Goal: Task Accomplishment & Management: Use online tool/utility

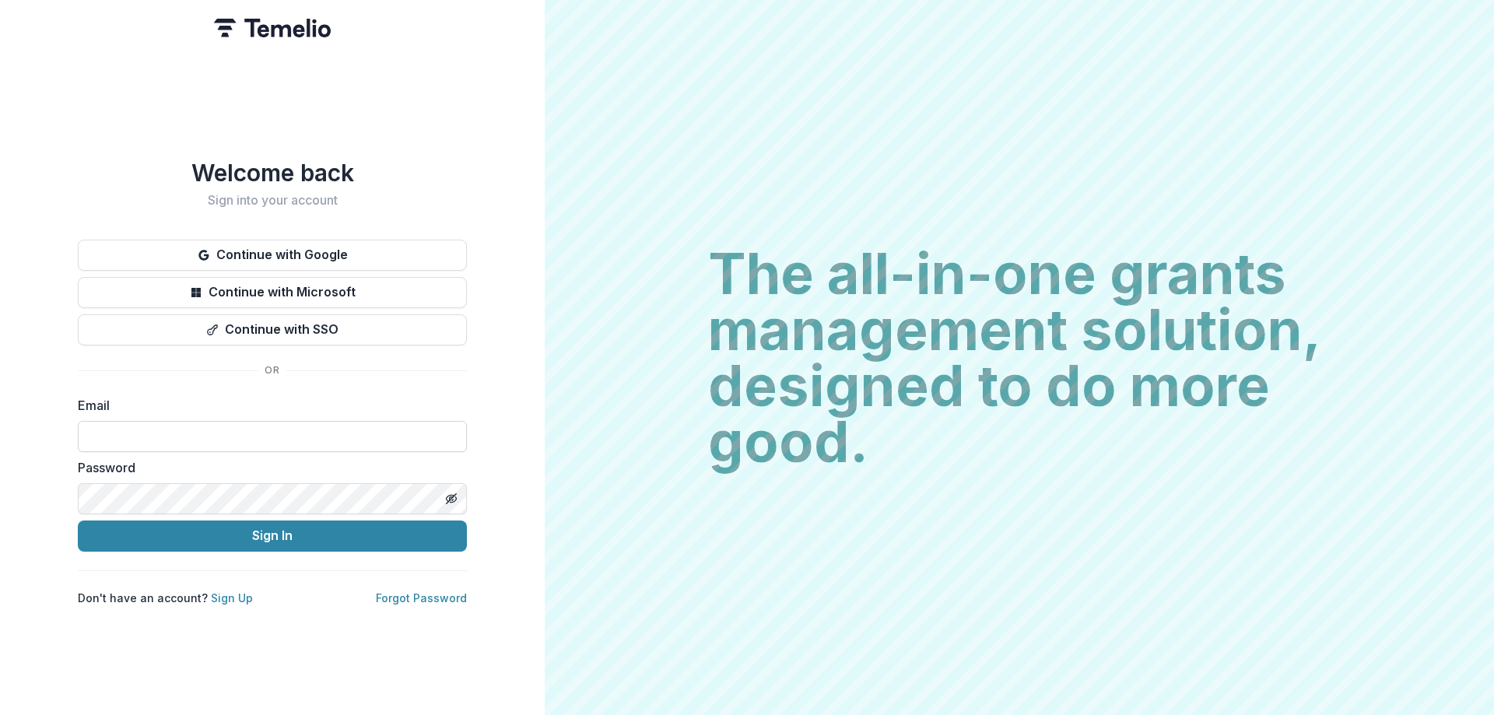
click at [261, 437] on input at bounding box center [272, 436] width 389 height 31
type input "**********"
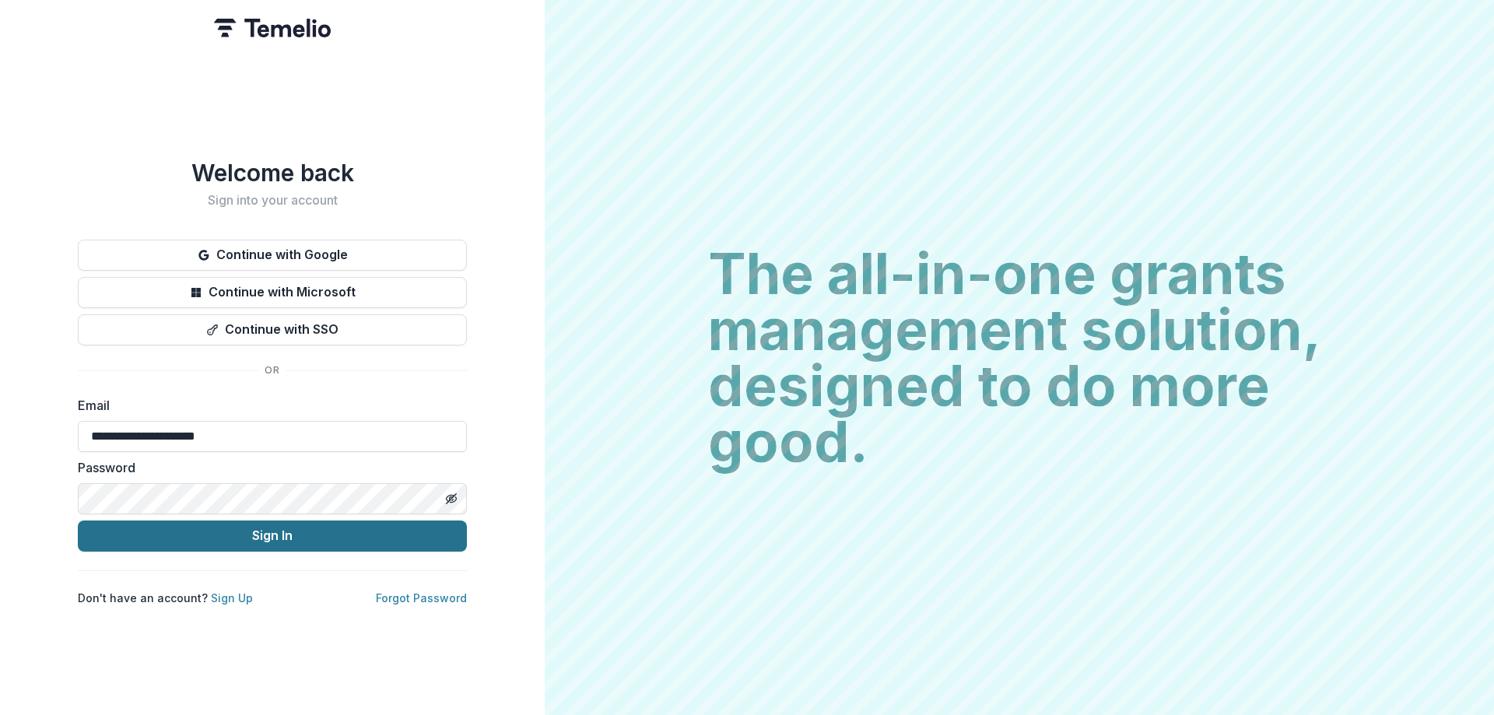
click at [287, 527] on button "Sign In" at bounding box center [272, 536] width 389 height 31
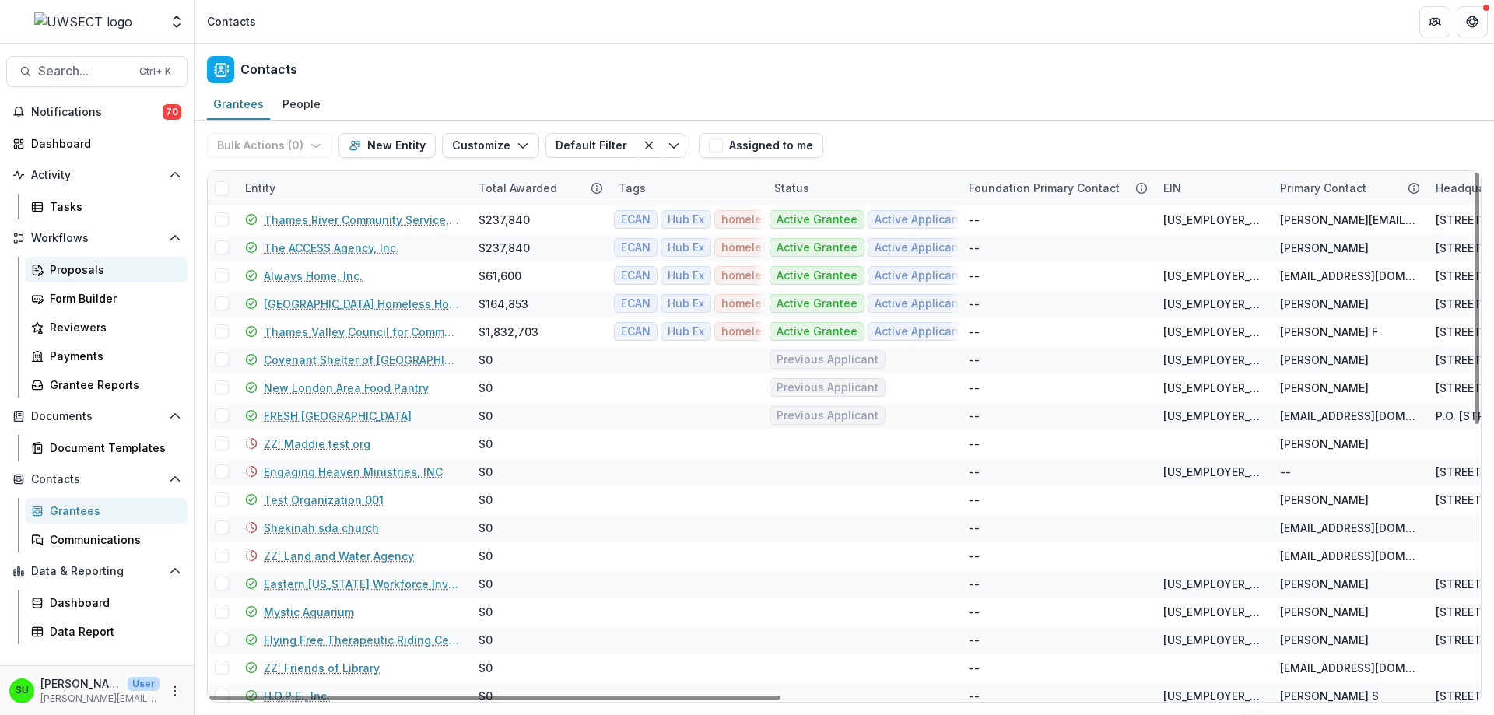
click at [84, 266] on div "Proposals" at bounding box center [112, 269] width 125 height 16
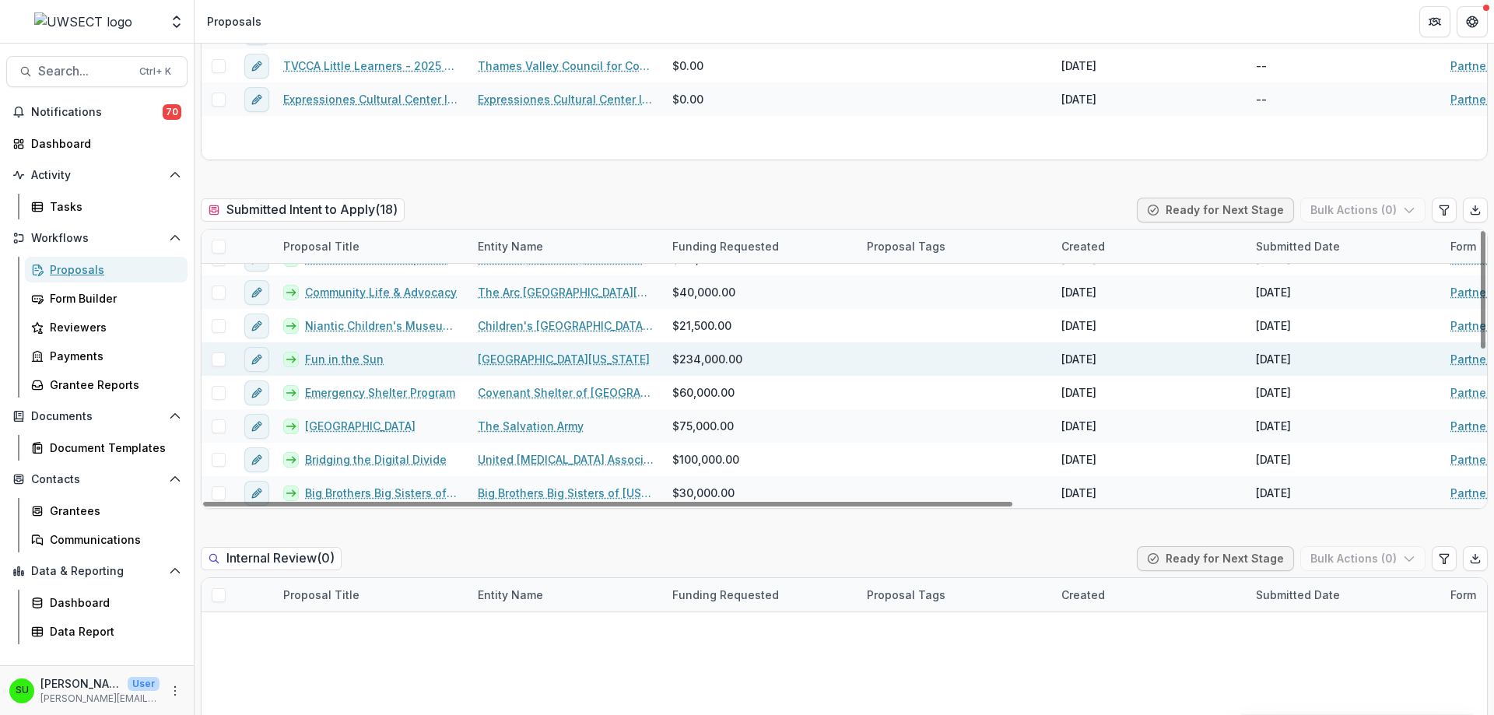
scroll to position [233, 0]
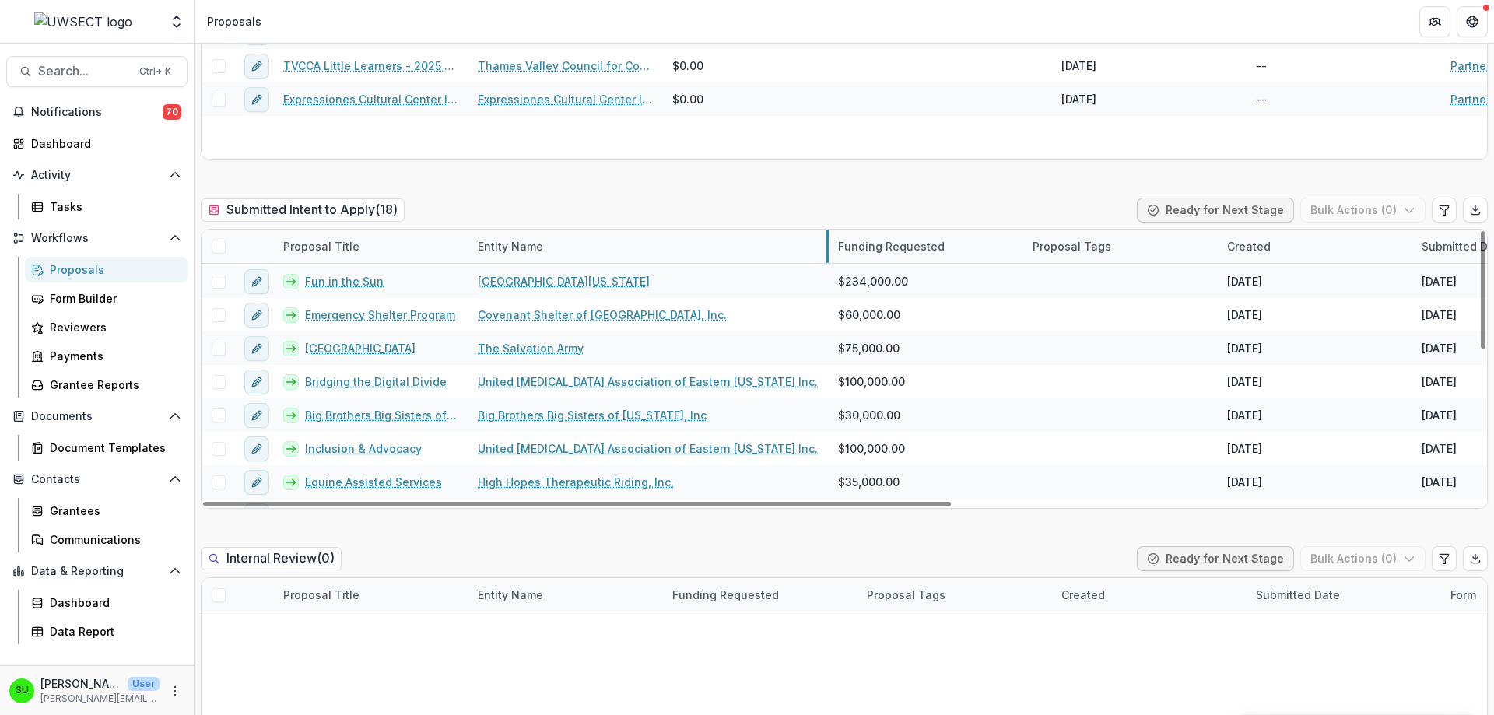
drag, startPoint x: 661, startPoint y: 239, endPoint x: 827, endPoint y: 235, distance: 165.8
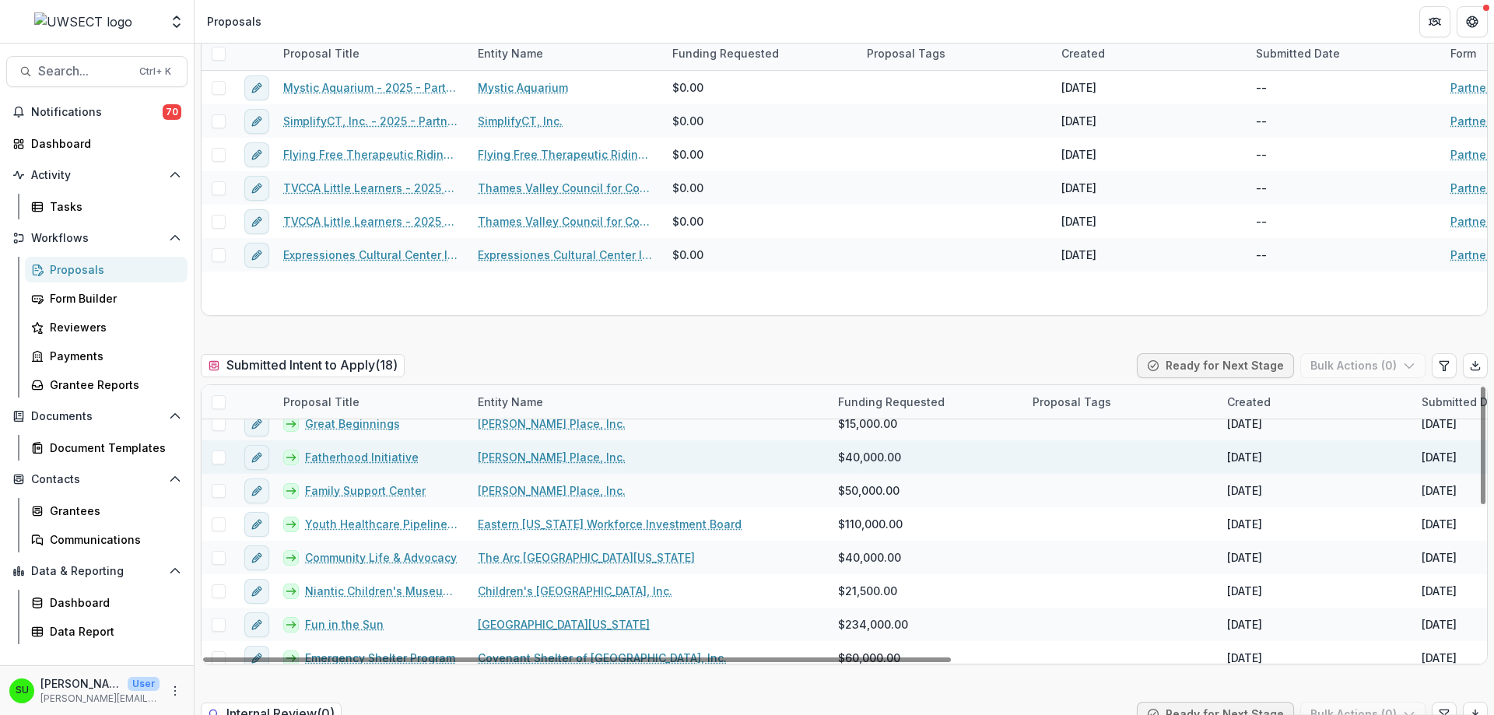
scroll to position [0, 0]
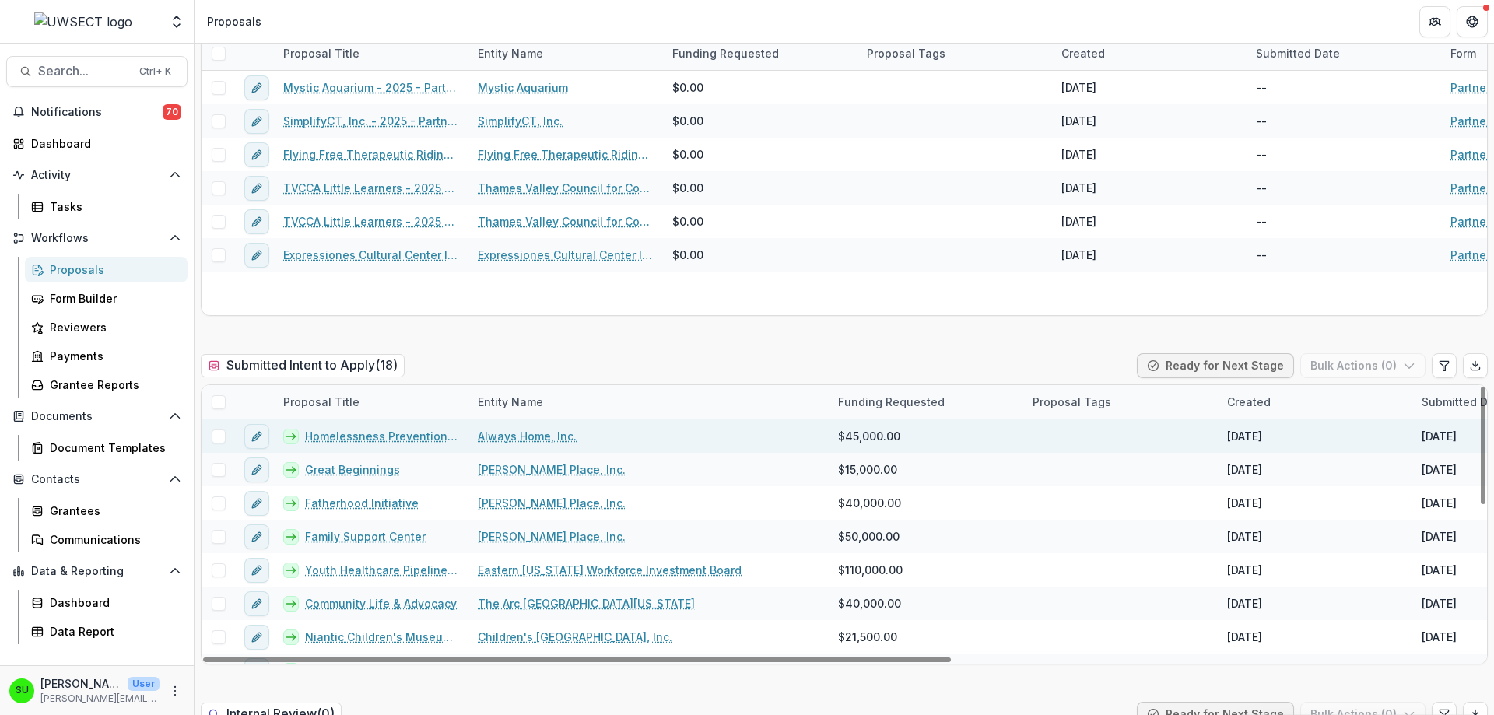
click at [383, 430] on link "Homelessness Prevention of low-income families with minor children" at bounding box center [382, 436] width 154 height 16
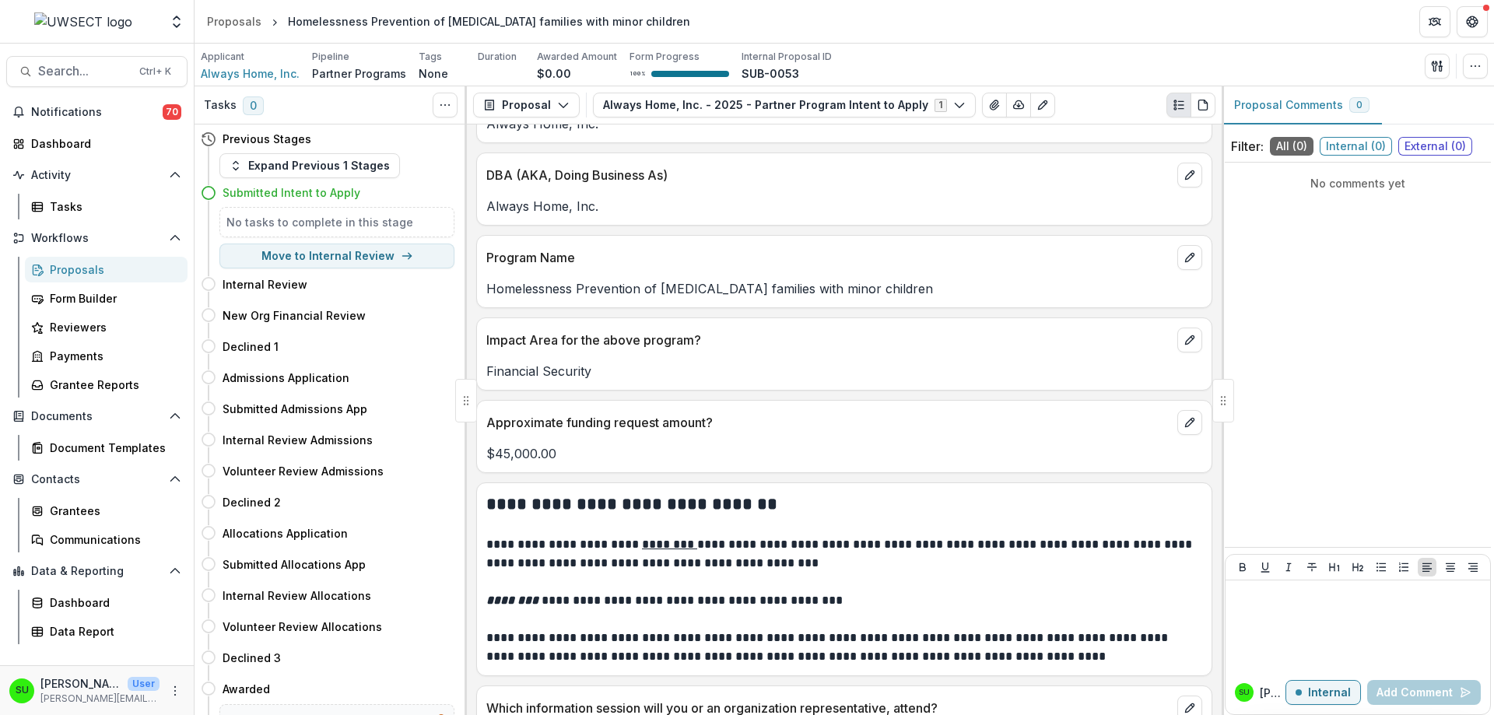
scroll to position [467, 0]
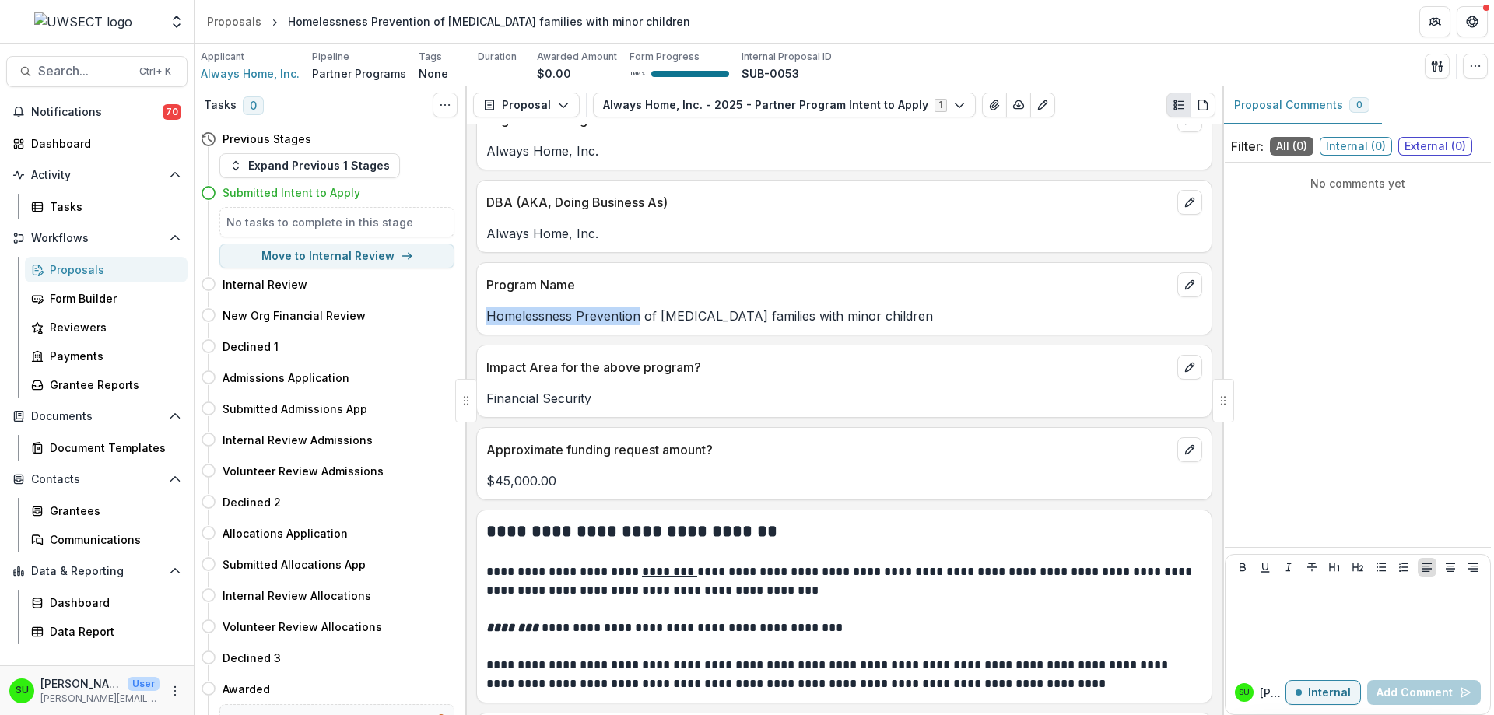
drag, startPoint x: 639, startPoint y: 316, endPoint x: 485, endPoint y: 316, distance: 154.1
click at [485, 316] on div "Homelessness Prevention of low-income families with minor children" at bounding box center [844, 316] width 735 height 19
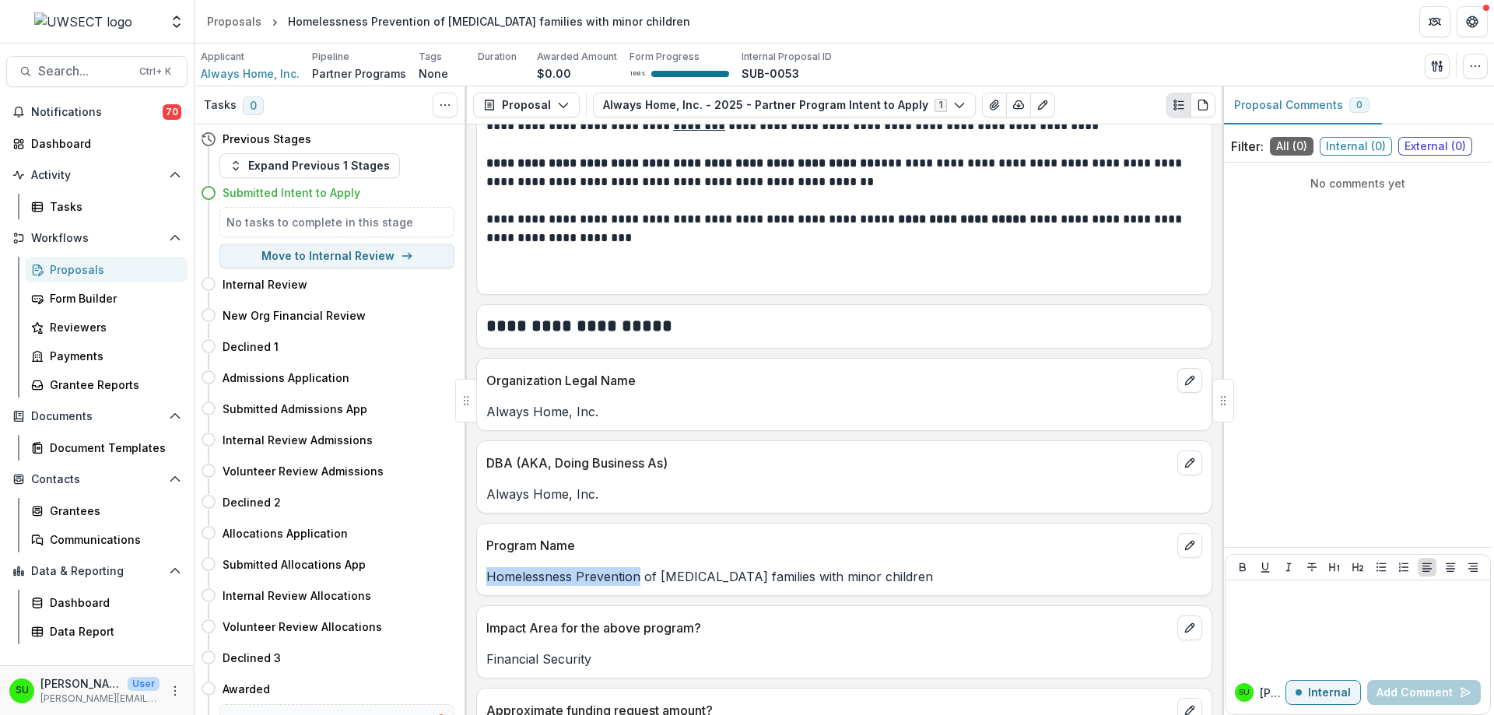
scroll to position [233, 0]
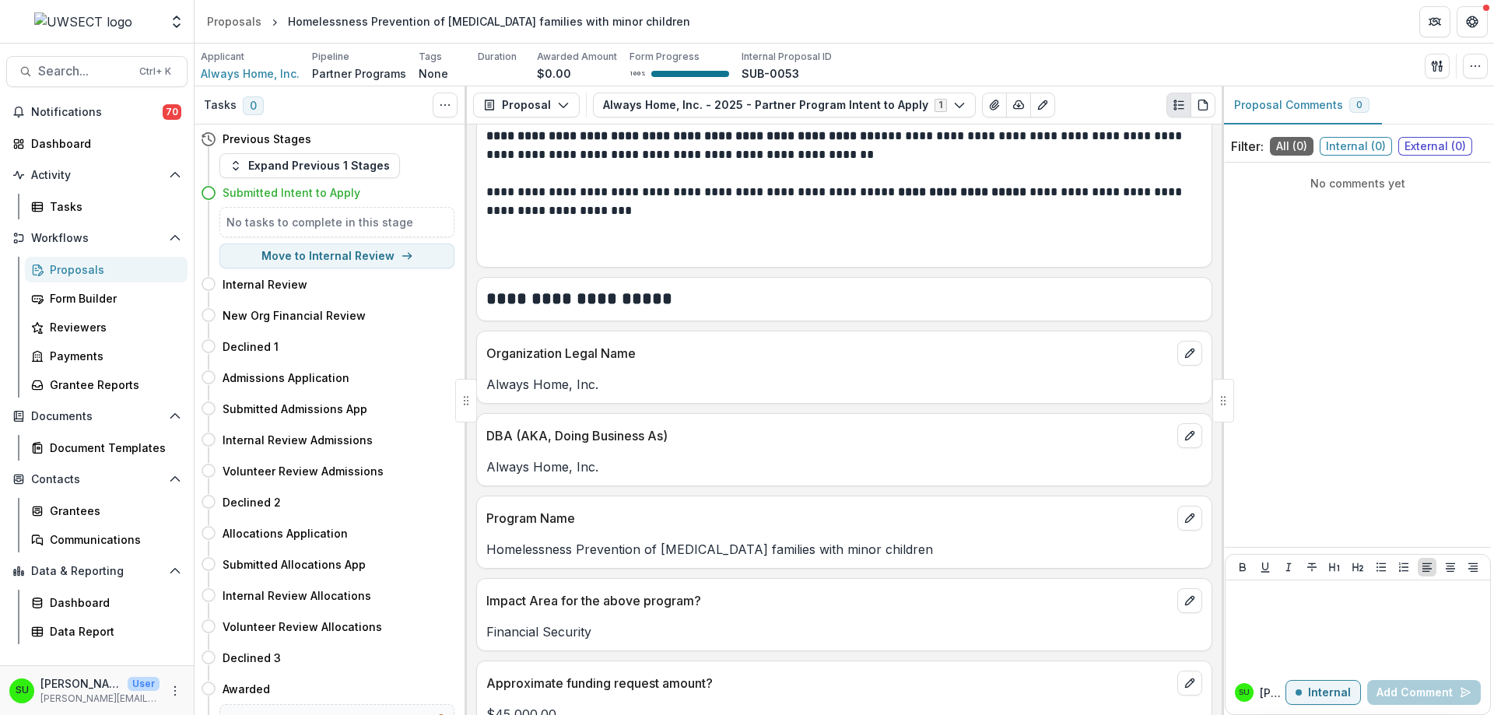
click at [684, 544] on p "Homelessness Prevention of low-income families with minor children" at bounding box center [844, 549] width 716 height 19
drag, startPoint x: 639, startPoint y: 547, endPoint x: 485, endPoint y: 547, distance: 154.1
click at [485, 547] on div "Homelessness Prevention of low-income families with minor children" at bounding box center [844, 549] width 735 height 19
click at [647, 531] on div "Homelessness Prevention of low-income families with minor children" at bounding box center [844, 545] width 735 height 28
drag, startPoint x: 636, startPoint y: 549, endPoint x: 486, endPoint y: 555, distance: 149.5
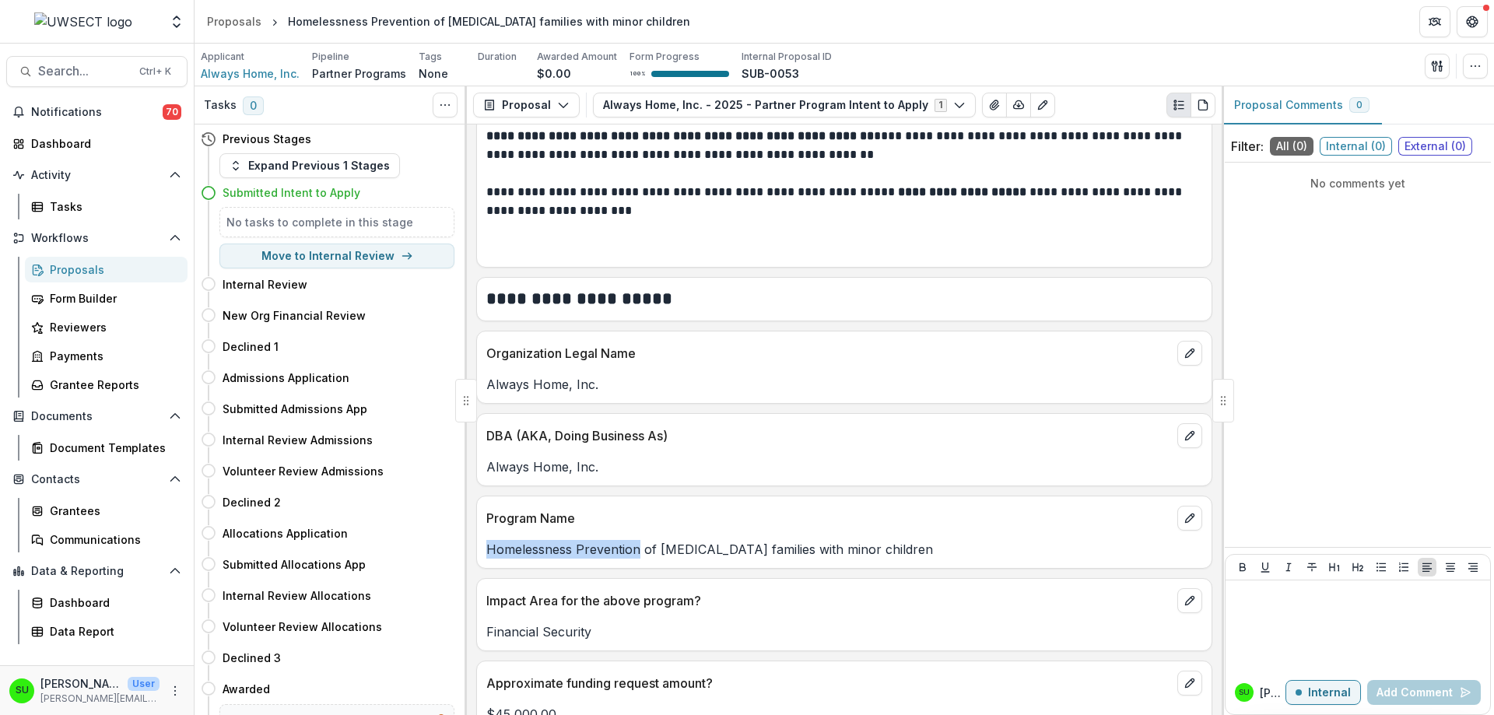
click at [486, 555] on p "Homelessness Prevention of low-income families with minor children" at bounding box center [844, 549] width 716 height 19
click at [522, 555] on p "Homelessness Prevention of low-income families with minor children" at bounding box center [844, 549] width 716 height 19
drag, startPoint x: 704, startPoint y: 505, endPoint x: 695, endPoint y: 500, distance: 10.8
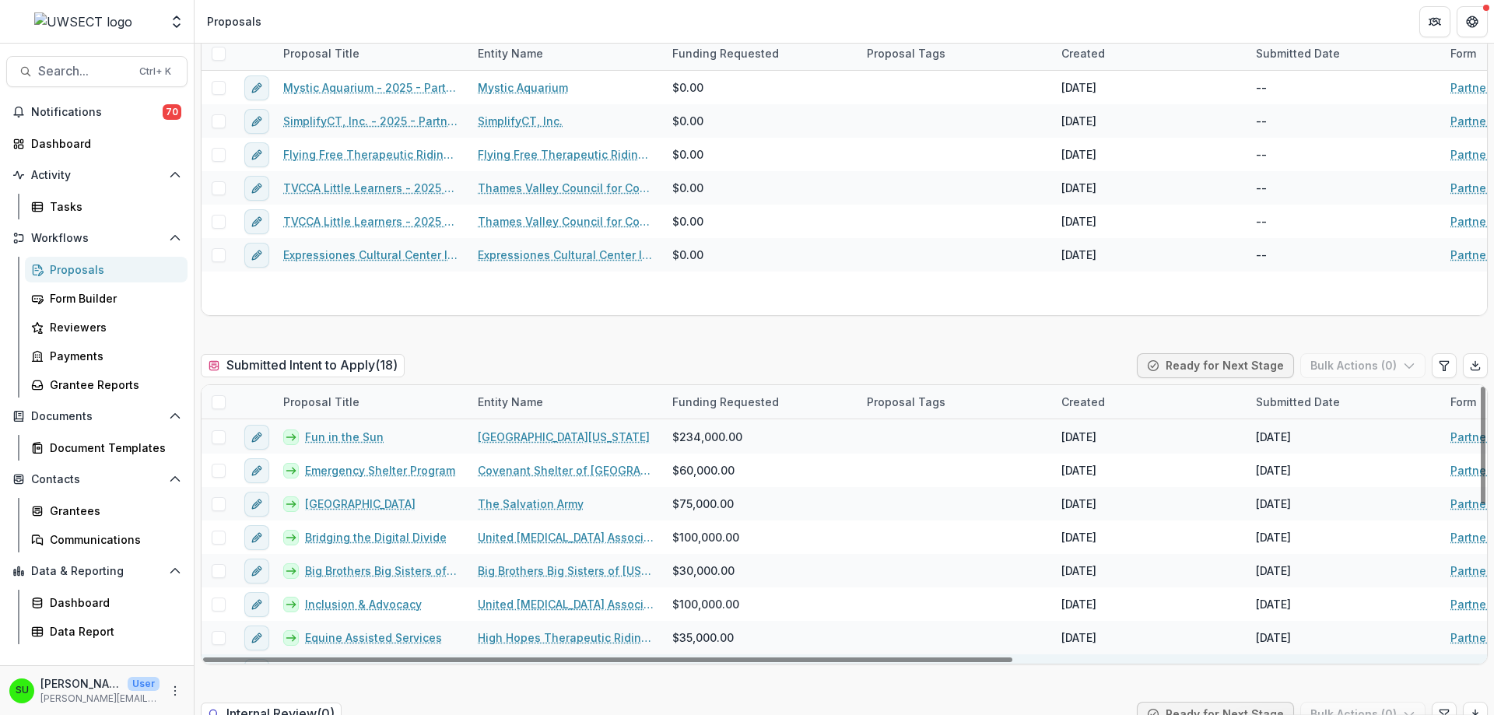
scroll to position [311, 0]
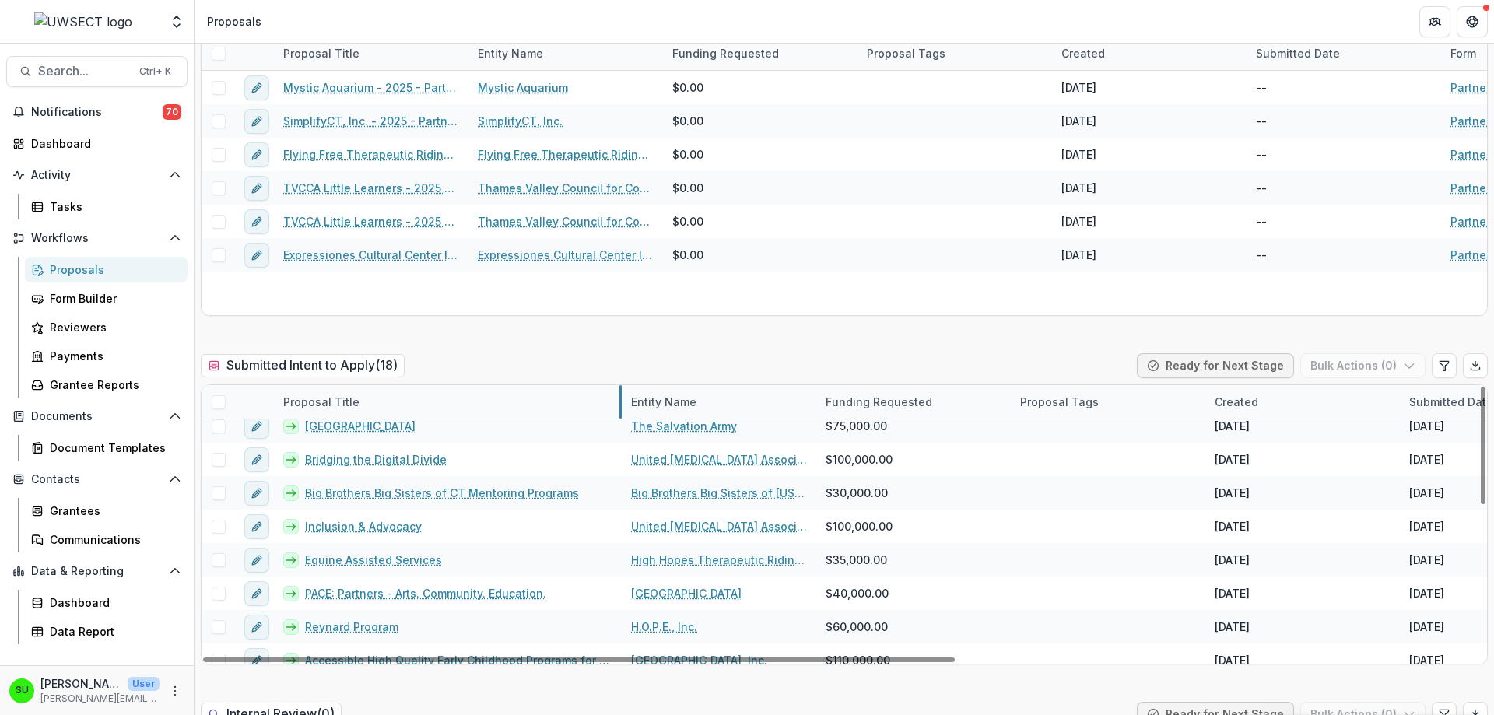
drag, startPoint x: 467, startPoint y: 399, endPoint x: 620, endPoint y: 389, distance: 153.6
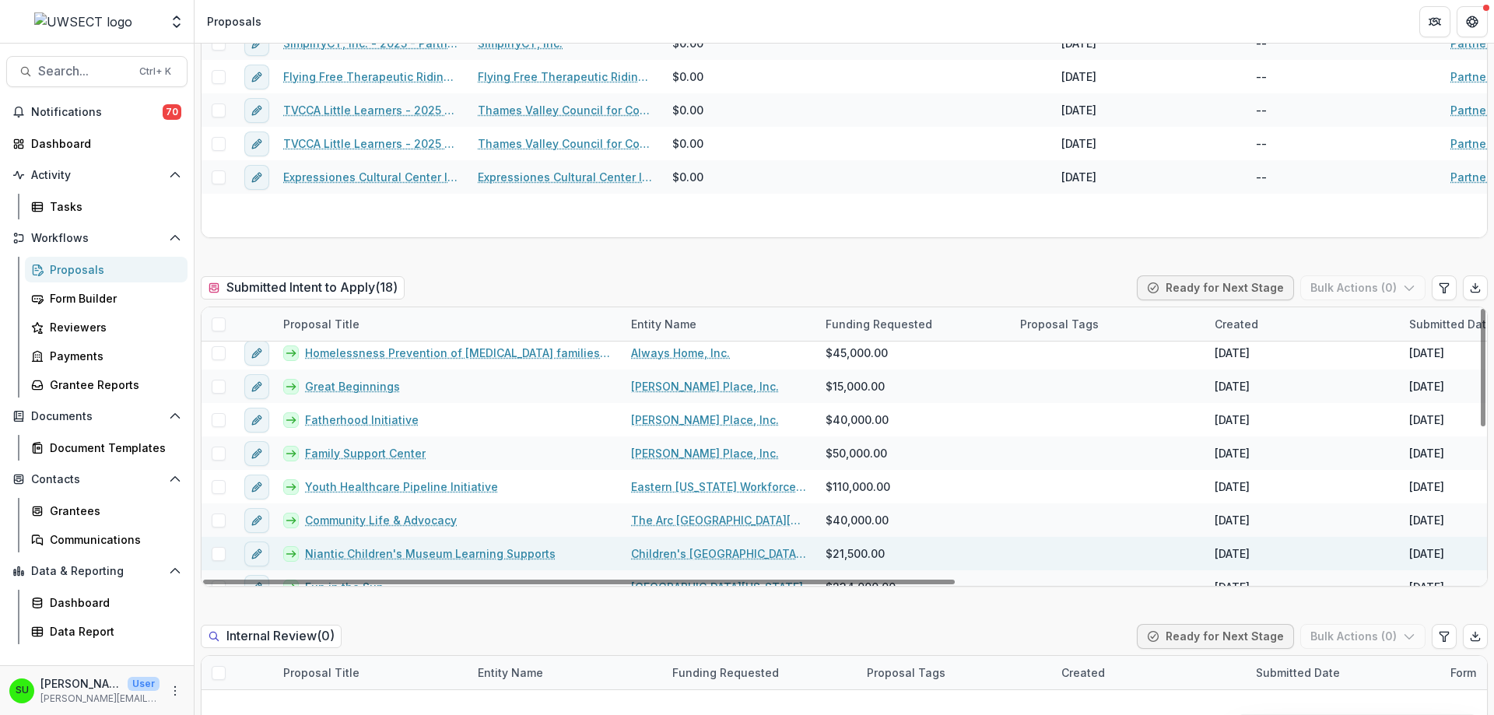
scroll to position [0, 0]
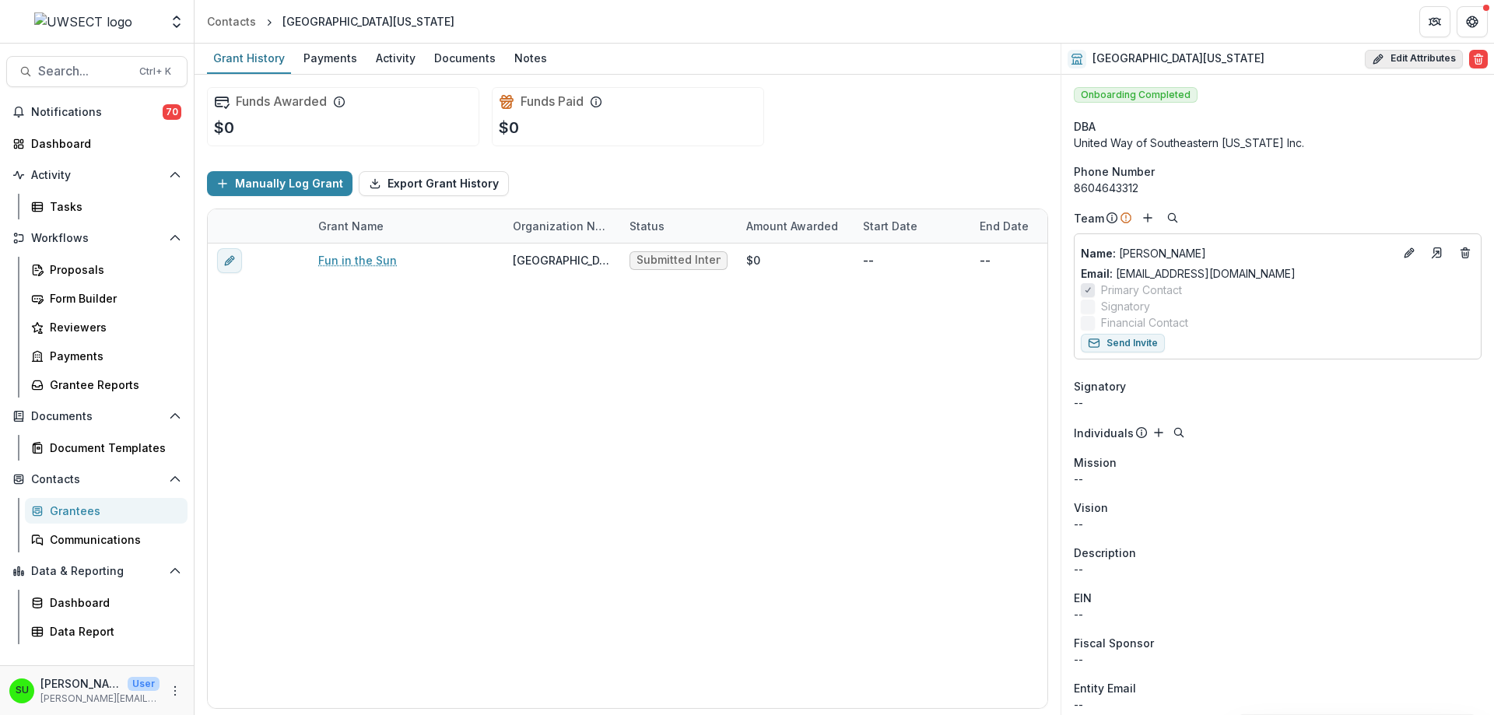
click at [1416, 55] on button "Edit Attributes" at bounding box center [1414, 59] width 98 height 19
select select
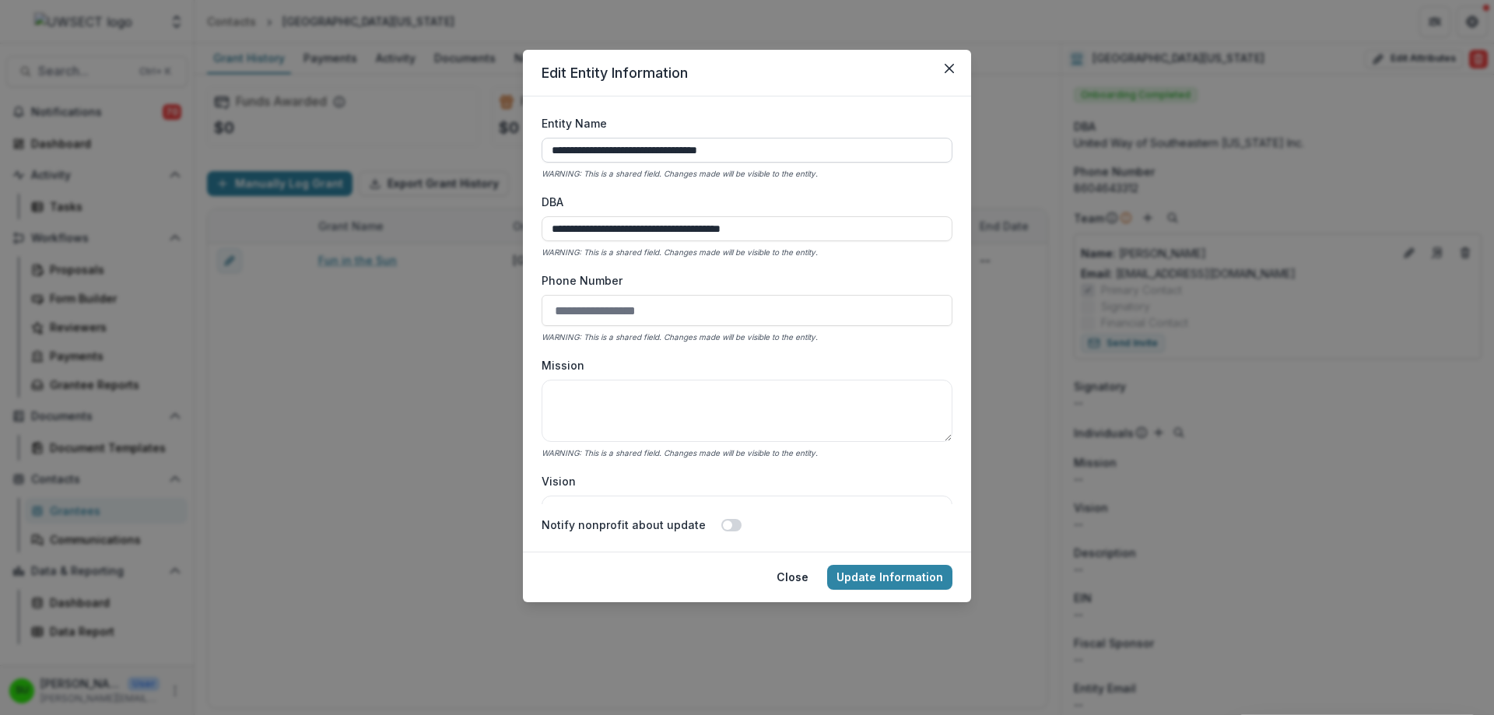
click at [551, 145] on input "**********" at bounding box center [747, 150] width 411 height 25
click at [802, 158] on input "**********" at bounding box center [747, 150] width 411 height 25
type input "**********"
drag, startPoint x: 802, startPoint y: 228, endPoint x: 521, endPoint y: 210, distance: 281.5
click at [527, 218] on form "**********" at bounding box center [747, 323] width 448 height 455
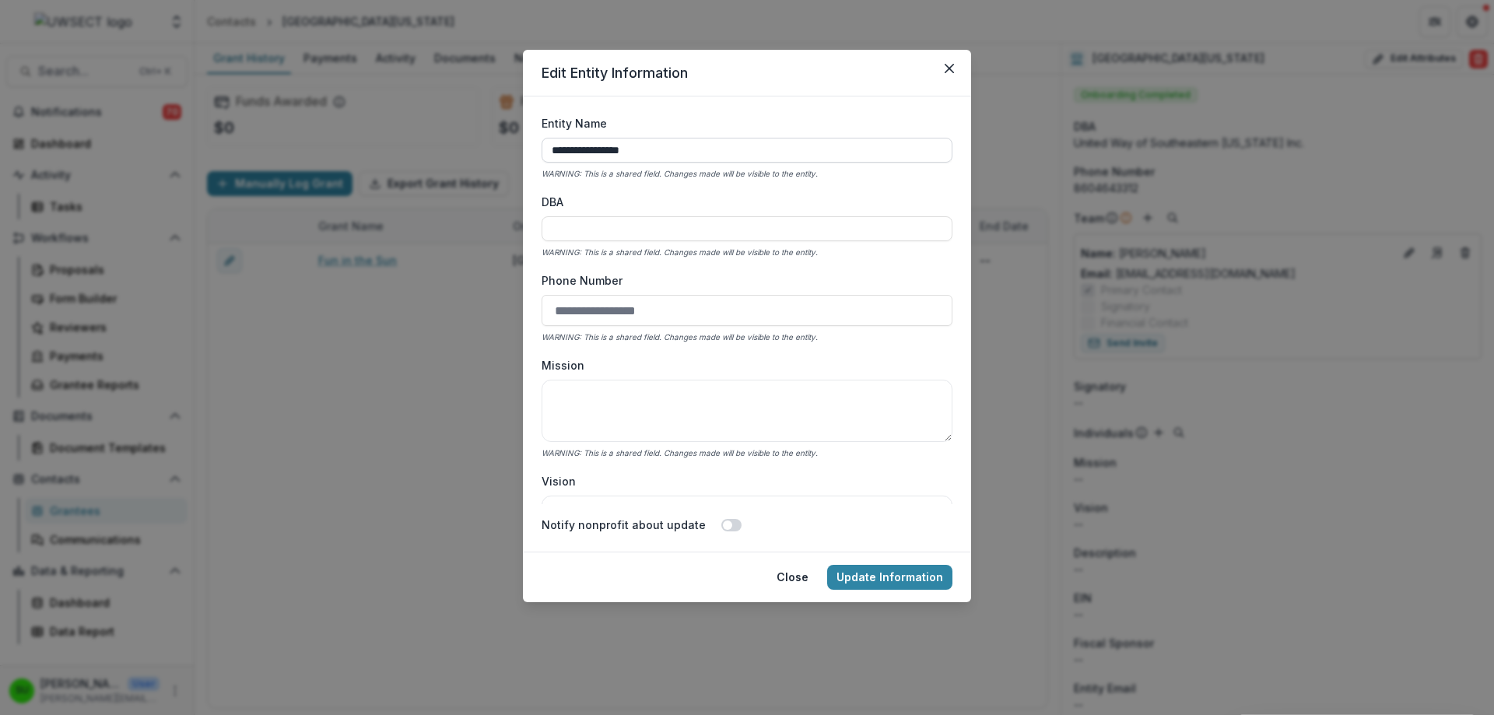
click at [786, 146] on input "**********" at bounding box center [747, 150] width 411 height 25
click at [896, 579] on button "Update Information" at bounding box center [889, 577] width 125 height 25
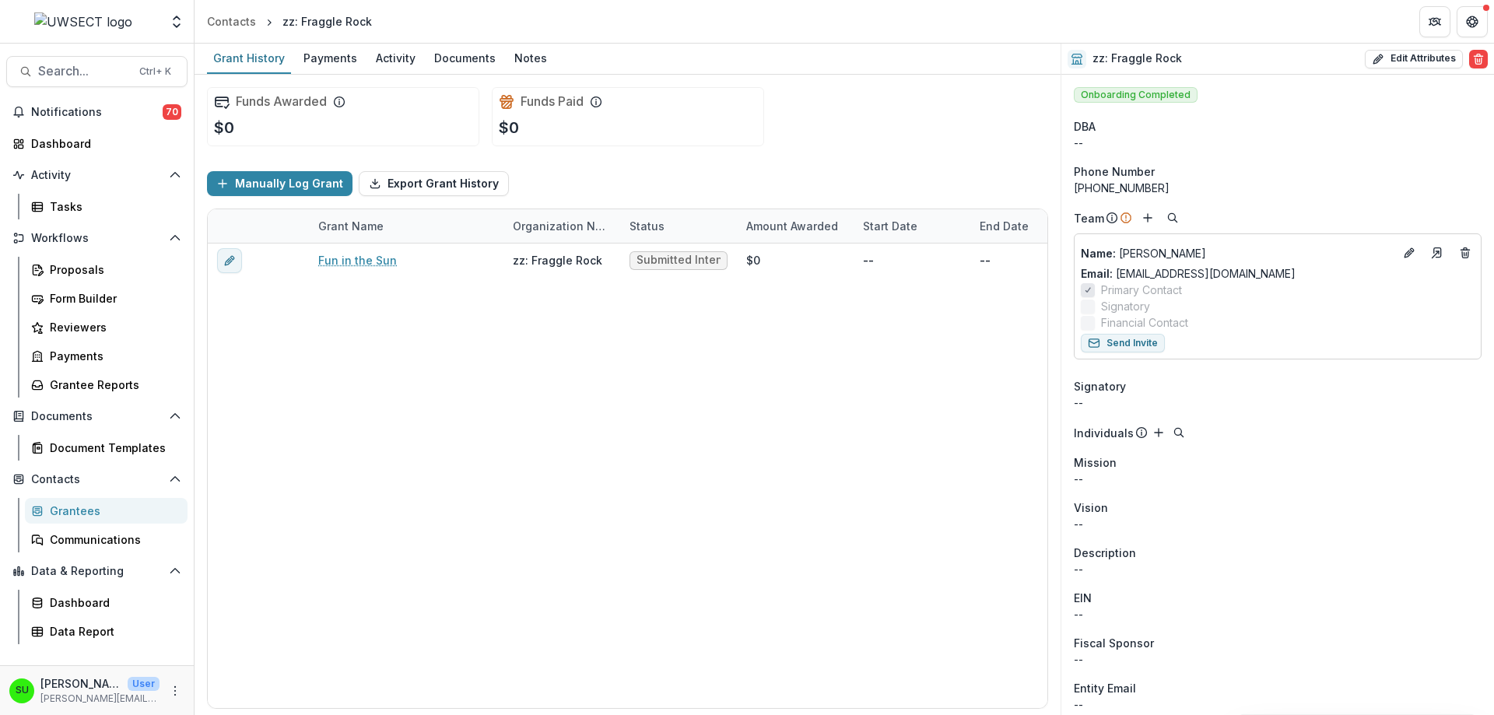
click at [950, 90] on div "Funds Awarded $0 Funds Paid $0" at bounding box center [627, 117] width 841 height 84
click at [778, 156] on div "Funds Awarded $0 Funds Paid $0" at bounding box center [627, 117] width 841 height 84
click at [875, 153] on div "Funds Awarded $0 Funds Paid $0" at bounding box center [627, 117] width 841 height 84
click at [64, 289] on link "Form Builder" at bounding box center [106, 299] width 163 height 26
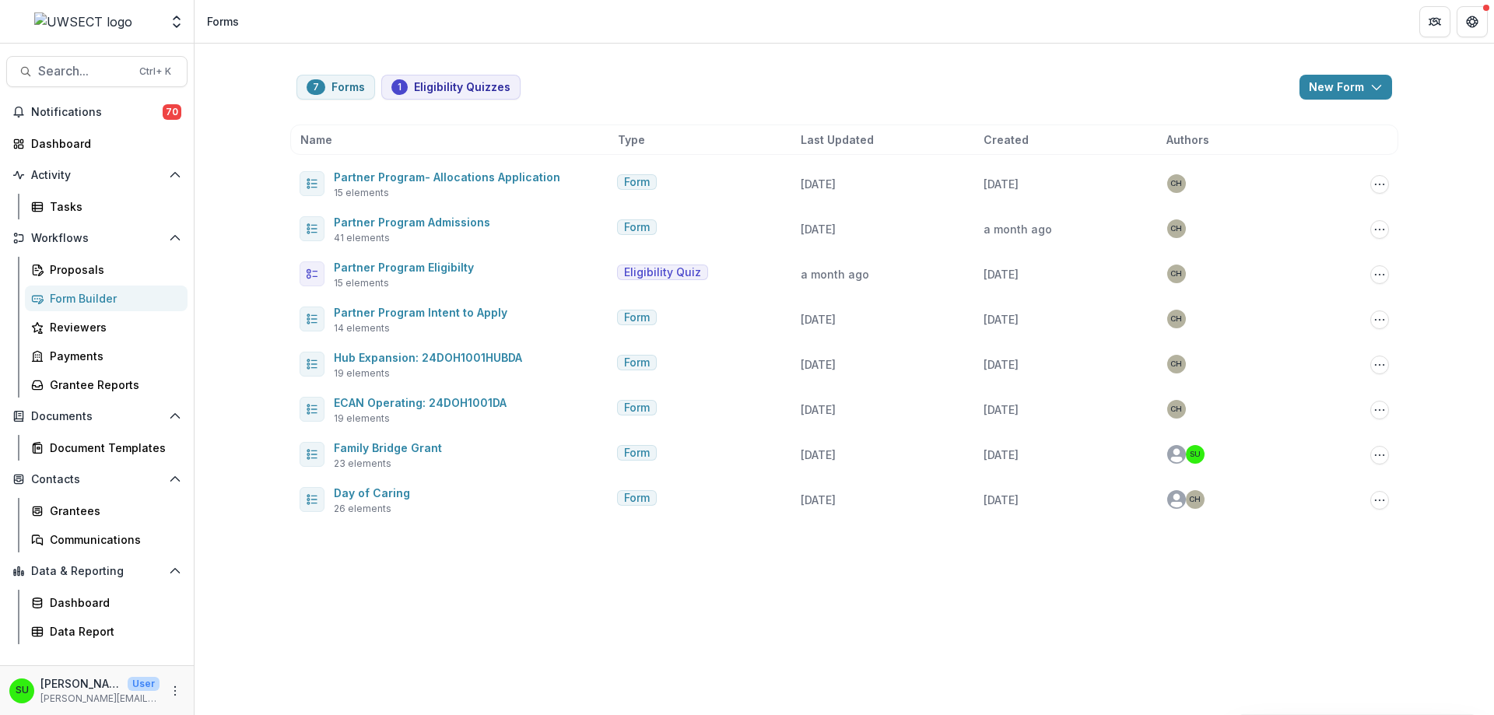
click at [710, 82] on div "7 Forms 1 Eligibility Quizzes New Form New Eligibility Quiz New Form" at bounding box center [844, 87] width 1096 height 25
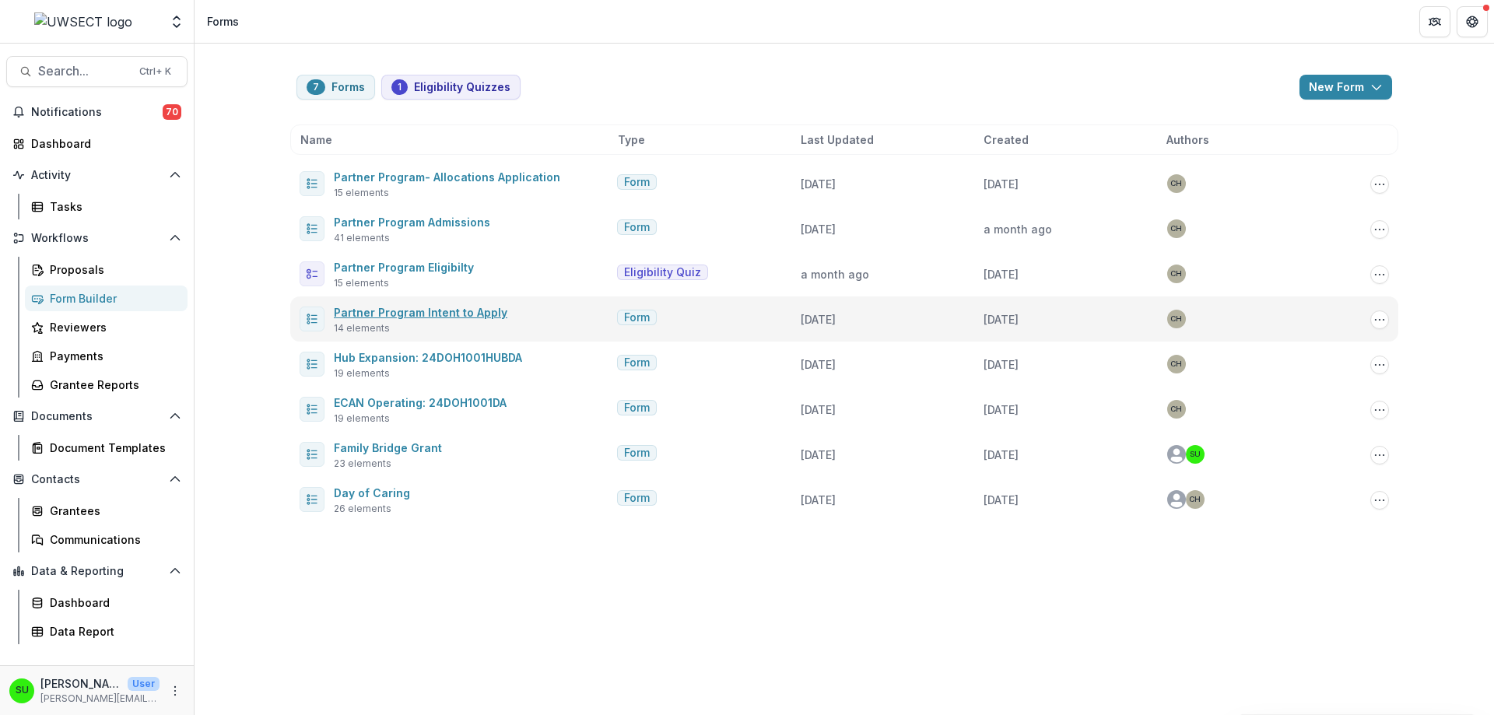
click at [468, 316] on link "Partner Program Intent to Apply" at bounding box center [421, 312] width 174 height 13
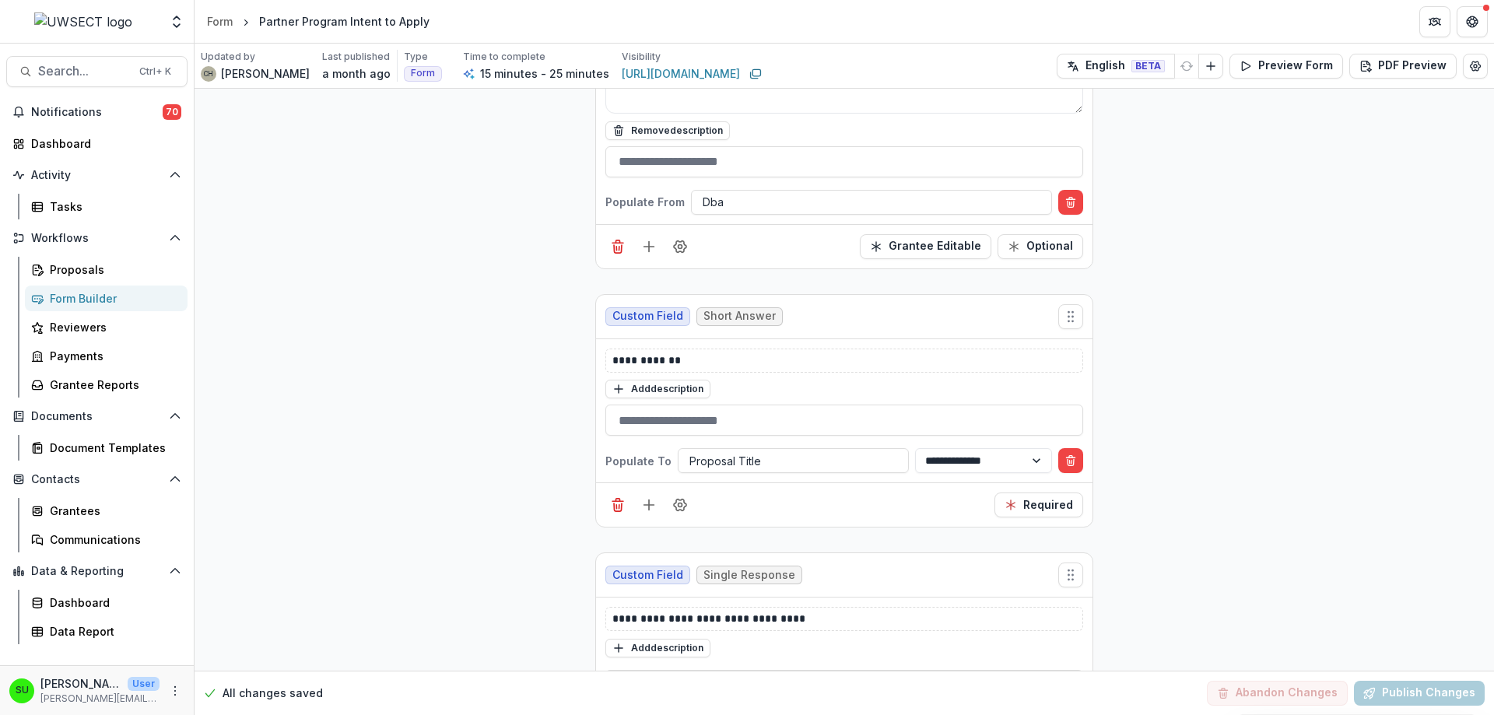
scroll to position [1556, 0]
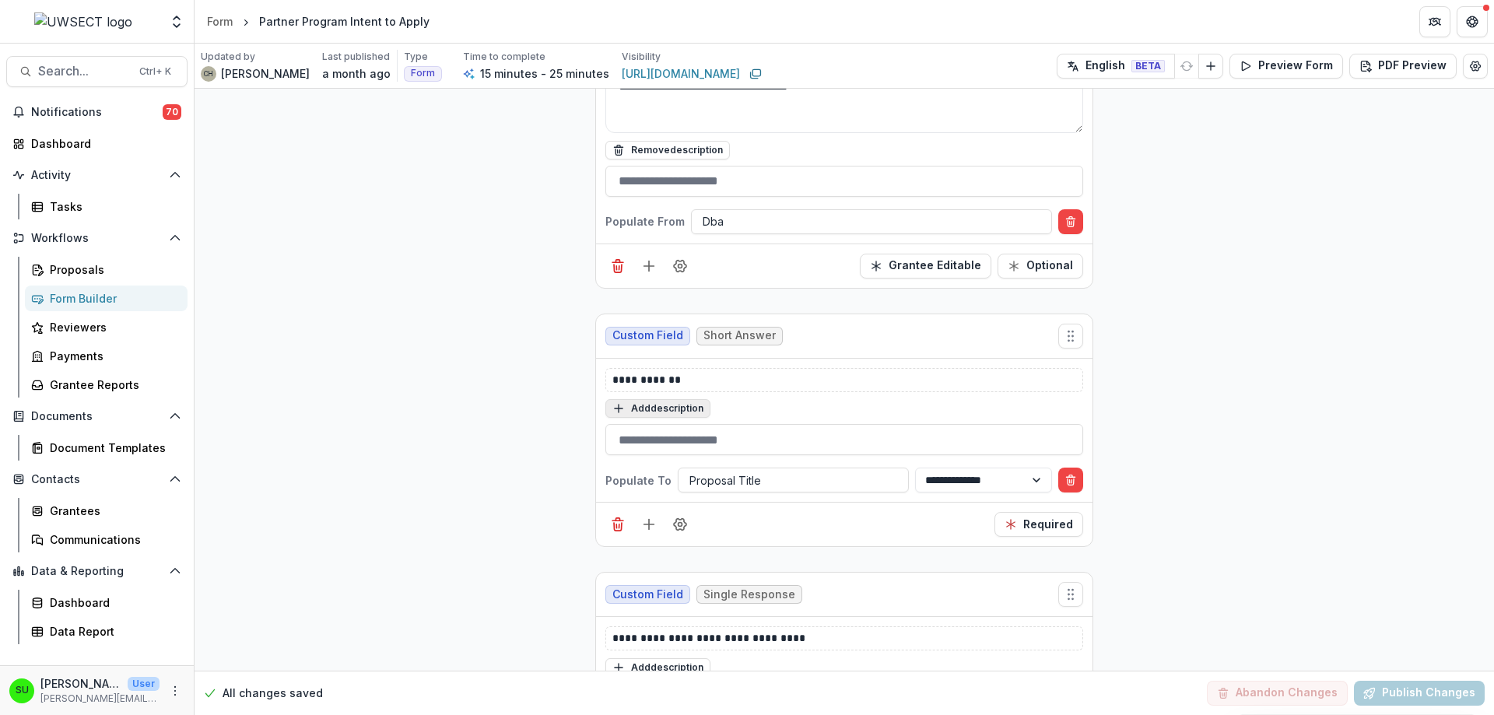
click at [658, 410] on button "Add description" at bounding box center [657, 408] width 105 height 19
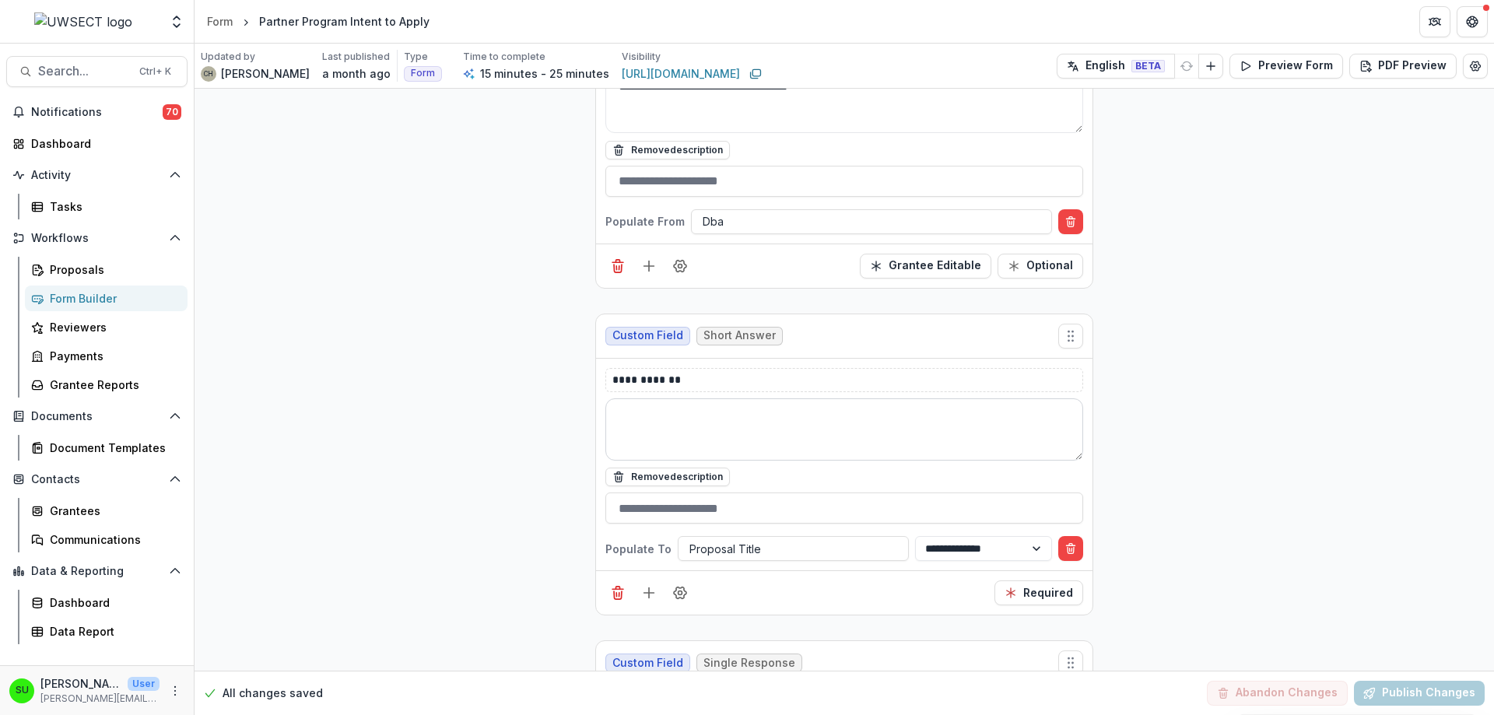
click at [661, 416] on textarea at bounding box center [844, 429] width 478 height 62
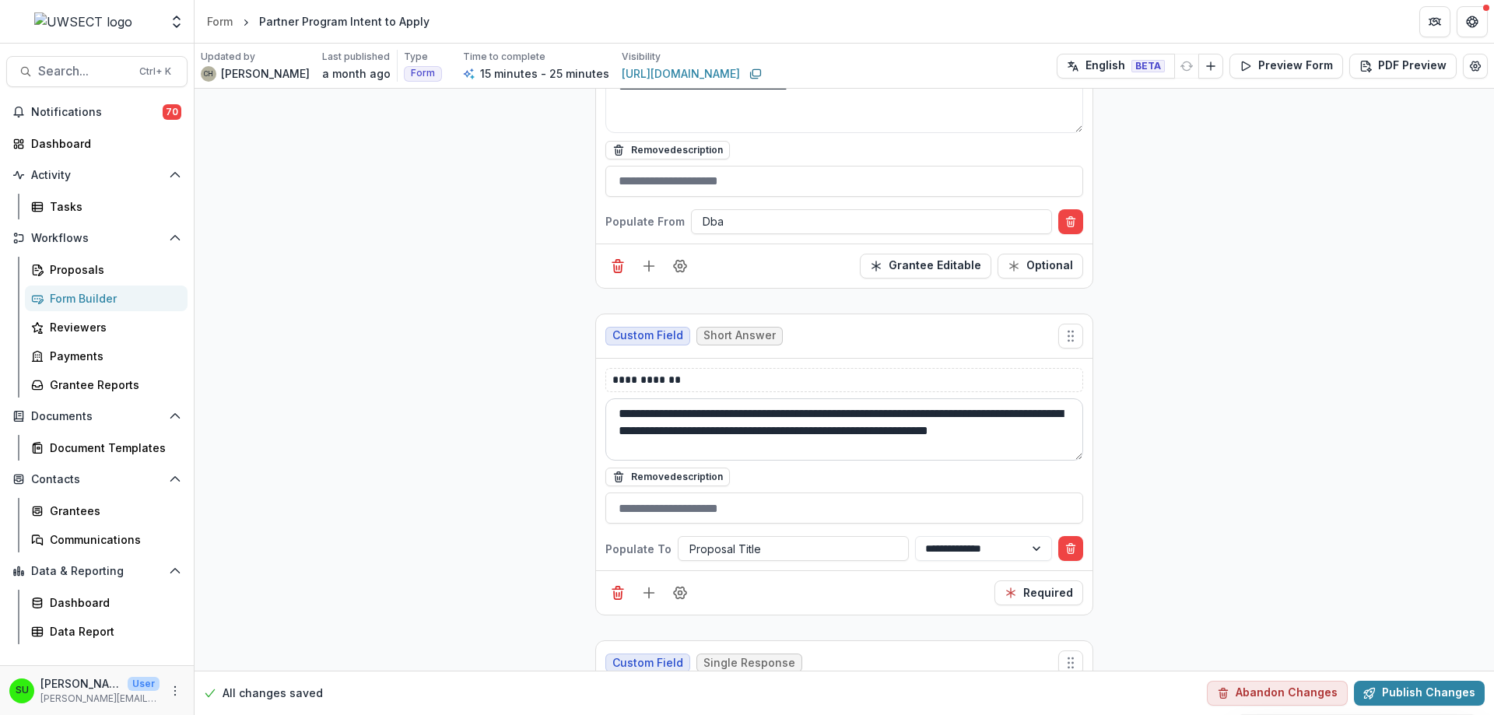
drag, startPoint x: 872, startPoint y: 445, endPoint x: 854, endPoint y: 452, distance: 19.9
click at [868, 437] on textarea "**********" at bounding box center [844, 429] width 478 height 62
type textarea "**********"
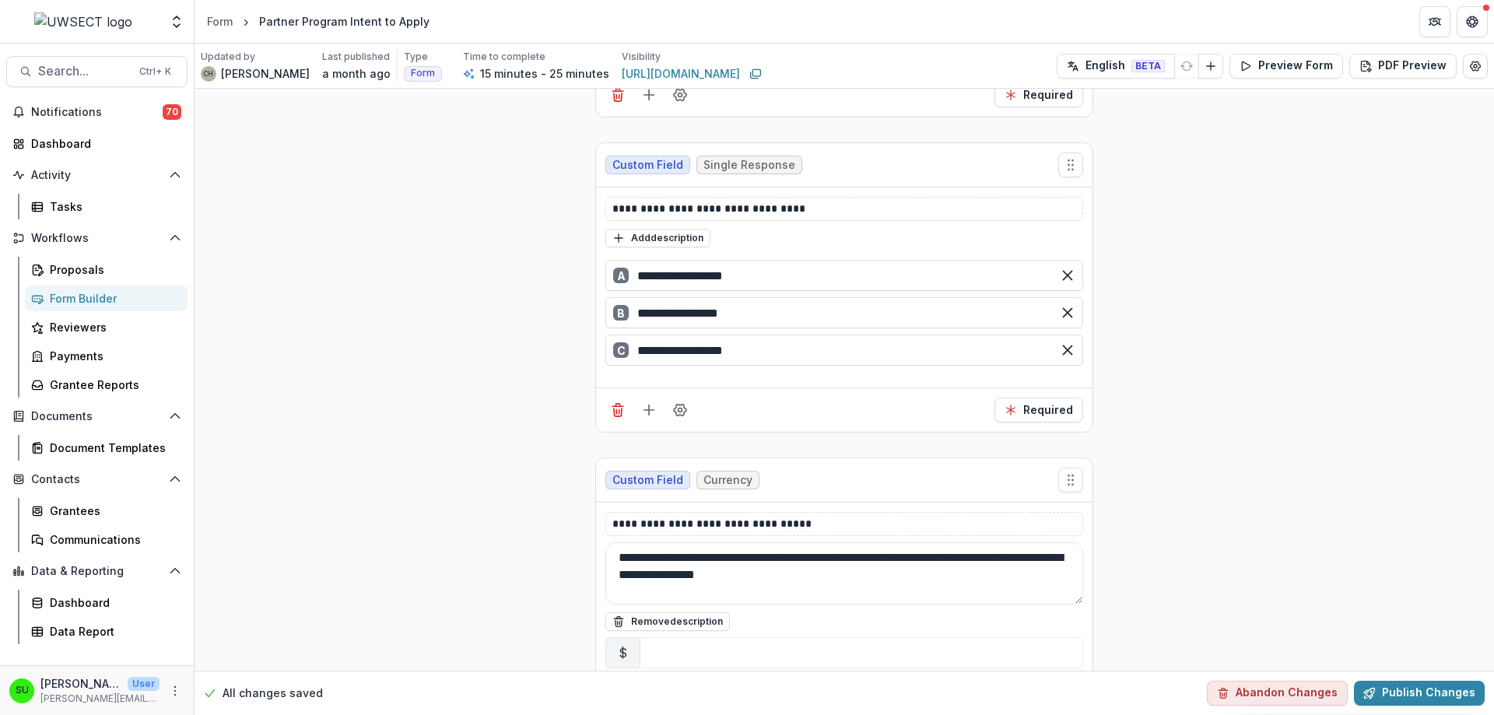
scroll to position [2257, 0]
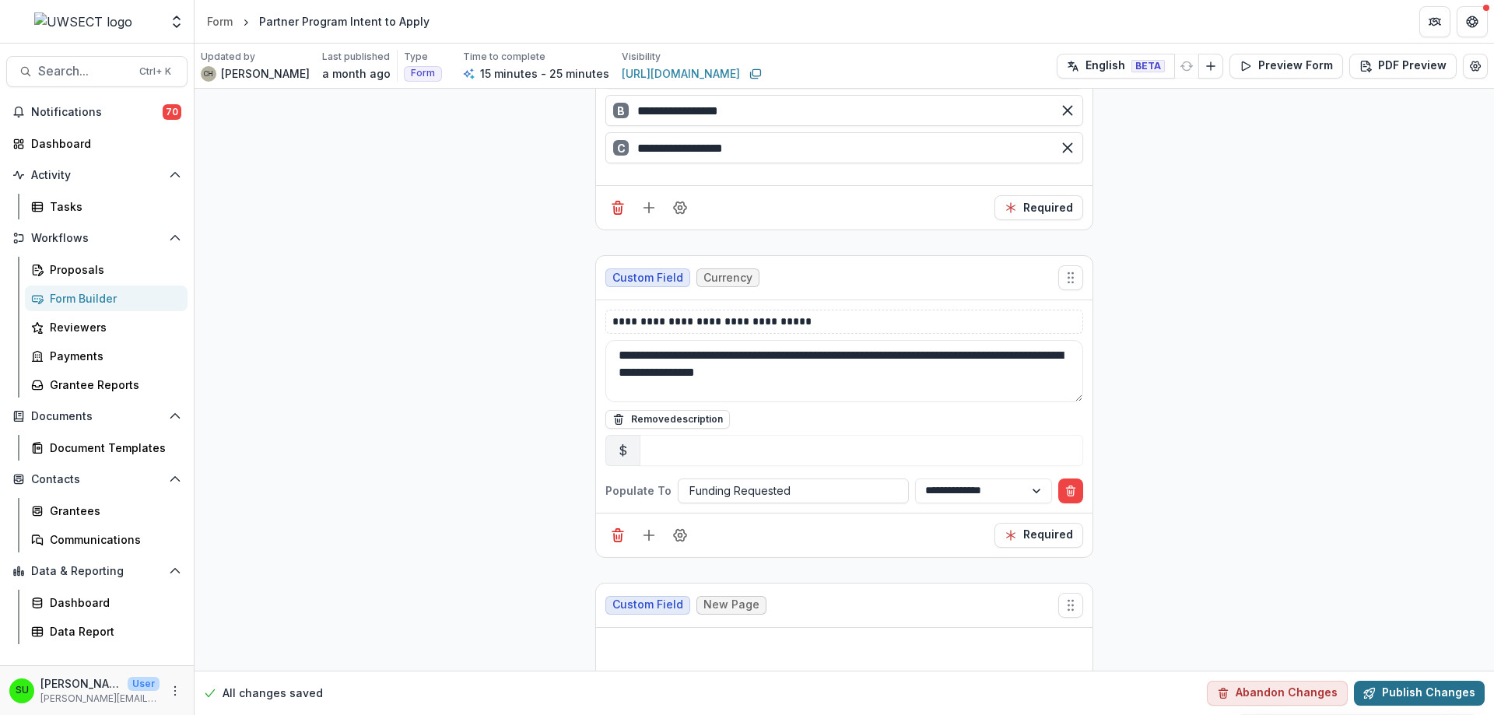
click at [1406, 699] on button "Publish Changes" at bounding box center [1419, 693] width 131 height 25
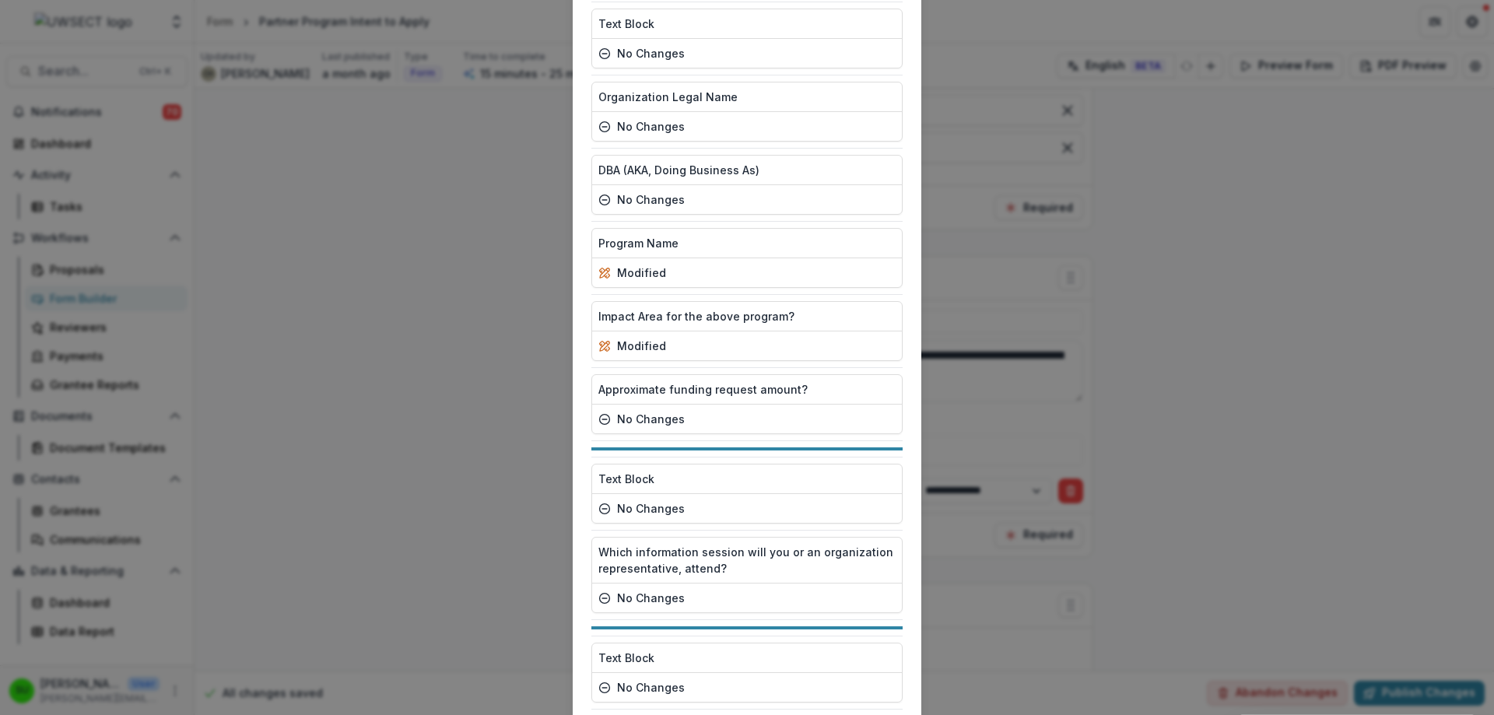
scroll to position [644, 0]
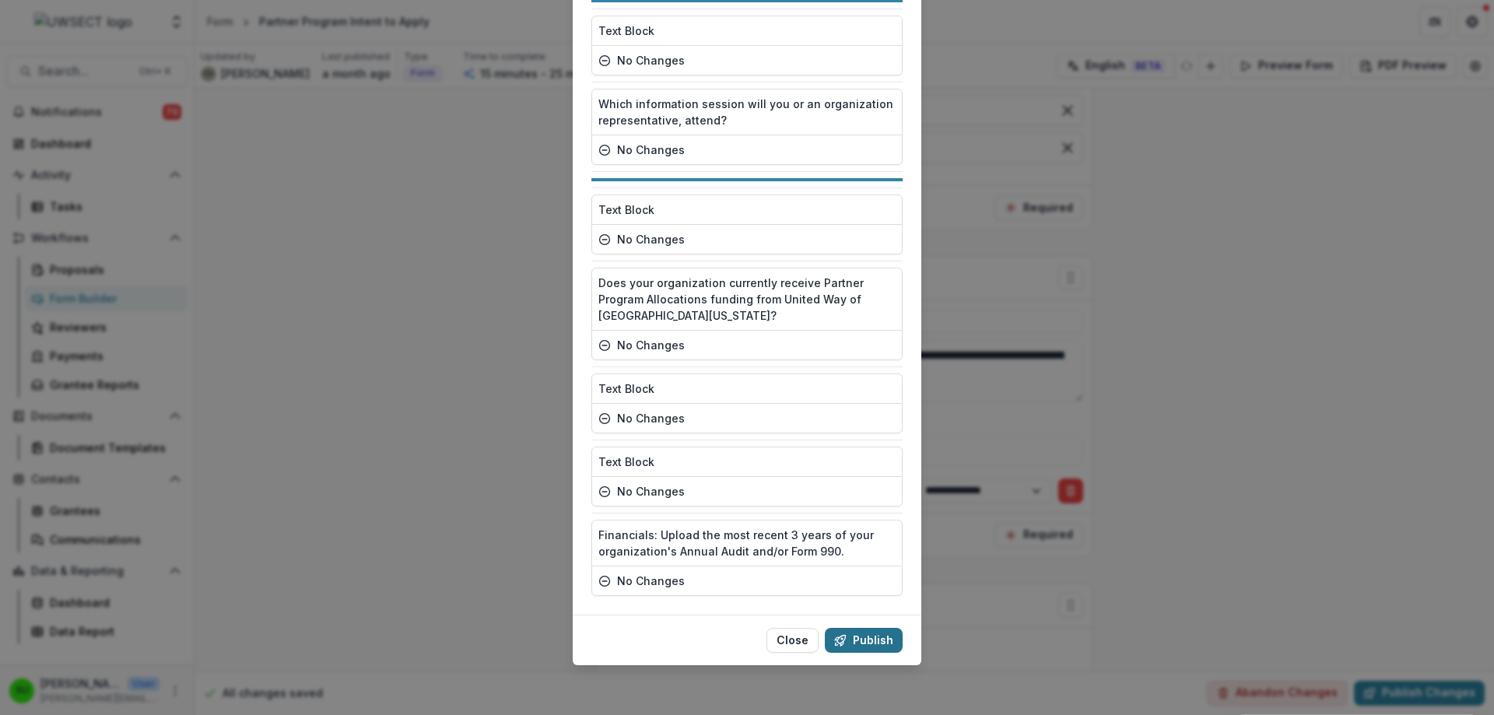
click at [888, 640] on button "Publish" at bounding box center [864, 640] width 78 height 25
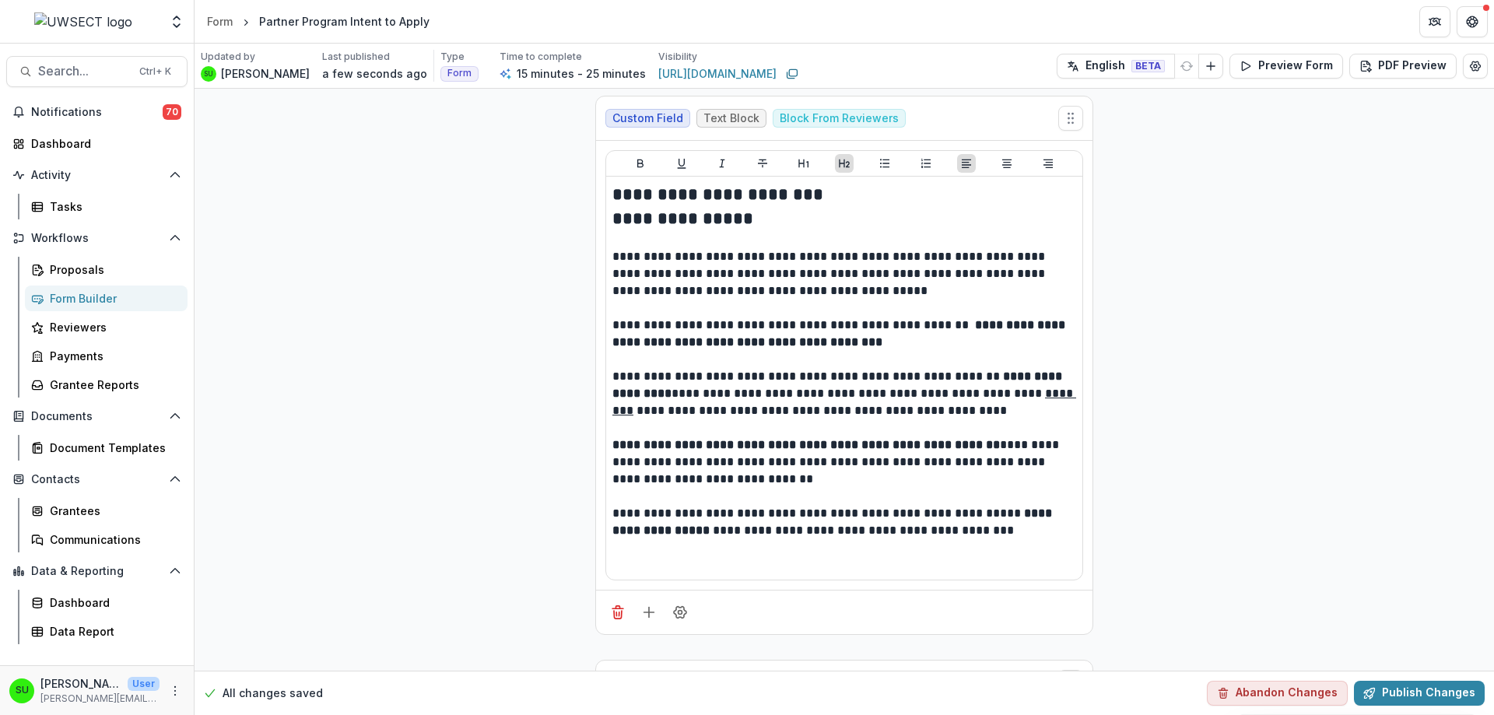
scroll to position [0, 0]
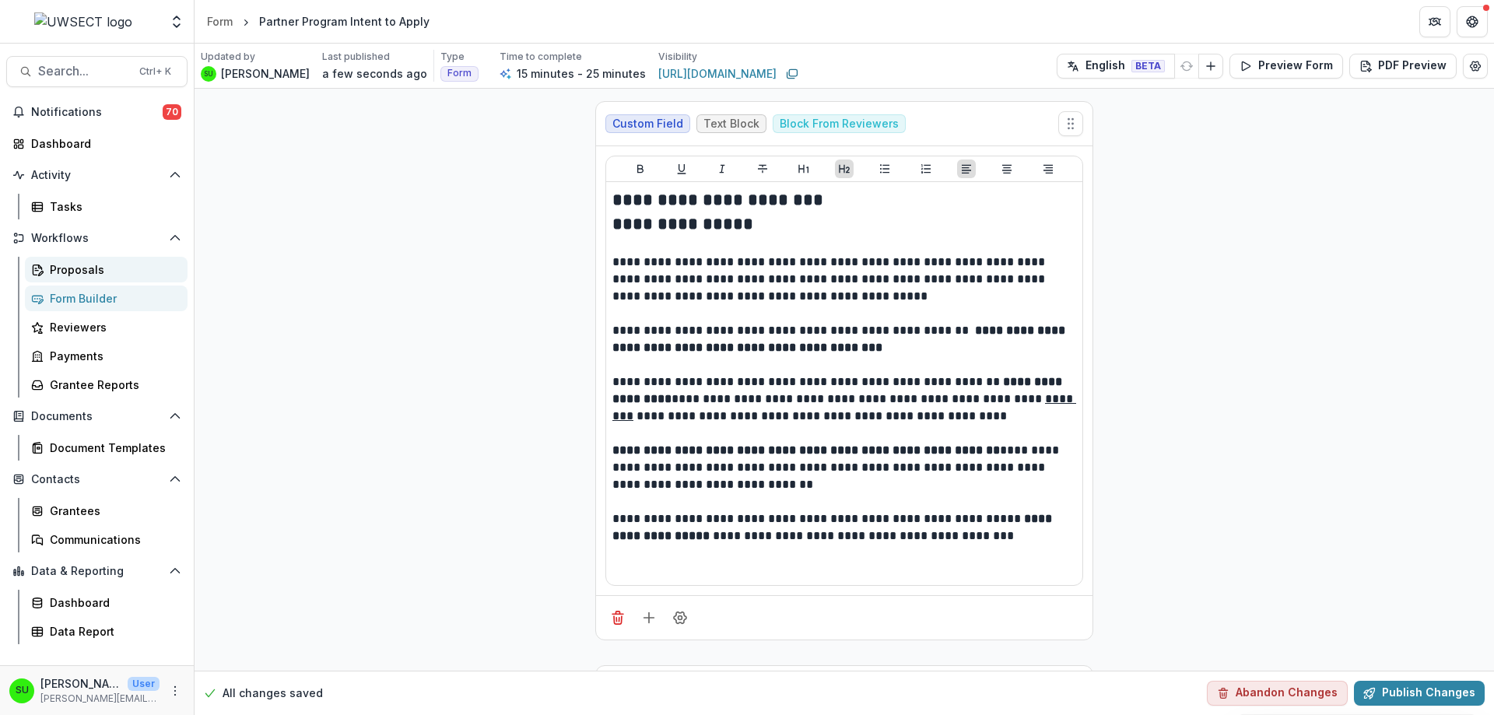
click at [89, 268] on div "Proposals" at bounding box center [112, 269] width 125 height 16
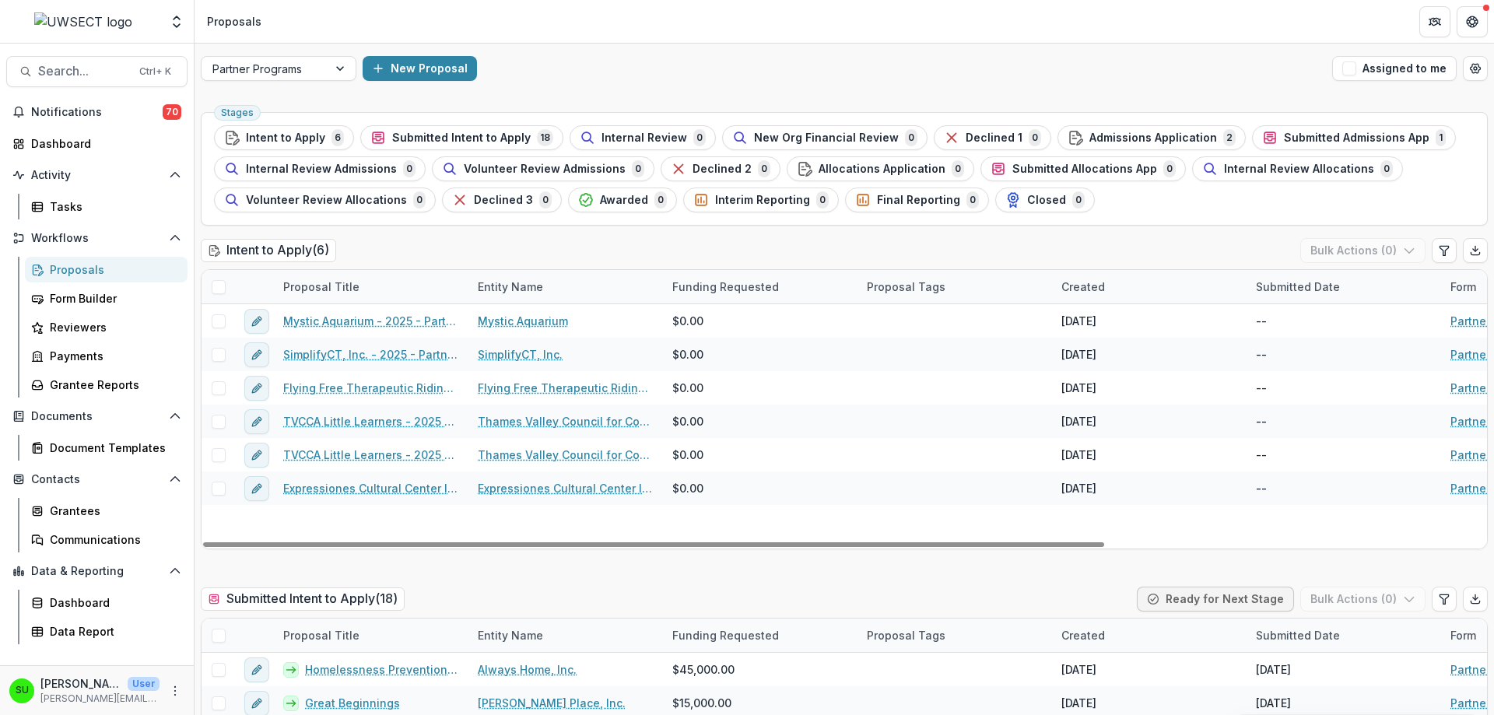
click at [686, 78] on div "New Proposal" at bounding box center [844, 68] width 963 height 25
click at [284, 138] on span "Intent to Apply" at bounding box center [285, 138] width 79 height 13
